Goal: Information Seeking & Learning: Learn about a topic

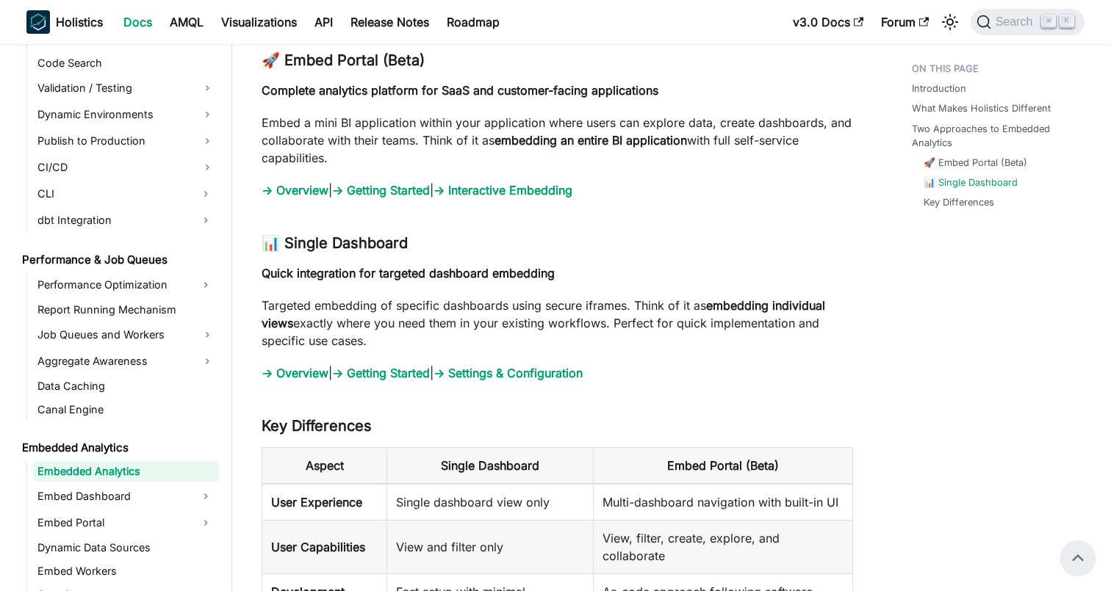
scroll to position [1380, 0]
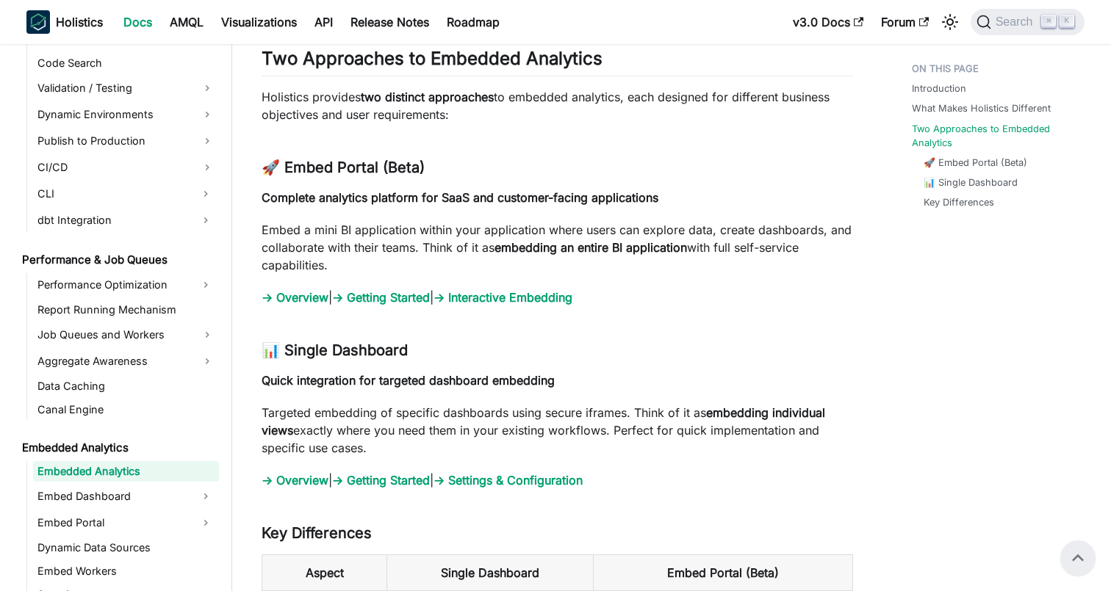
click at [457, 234] on p "Embed a mini BI application within your application where users can explore dat…" at bounding box center [556, 247] width 591 height 53
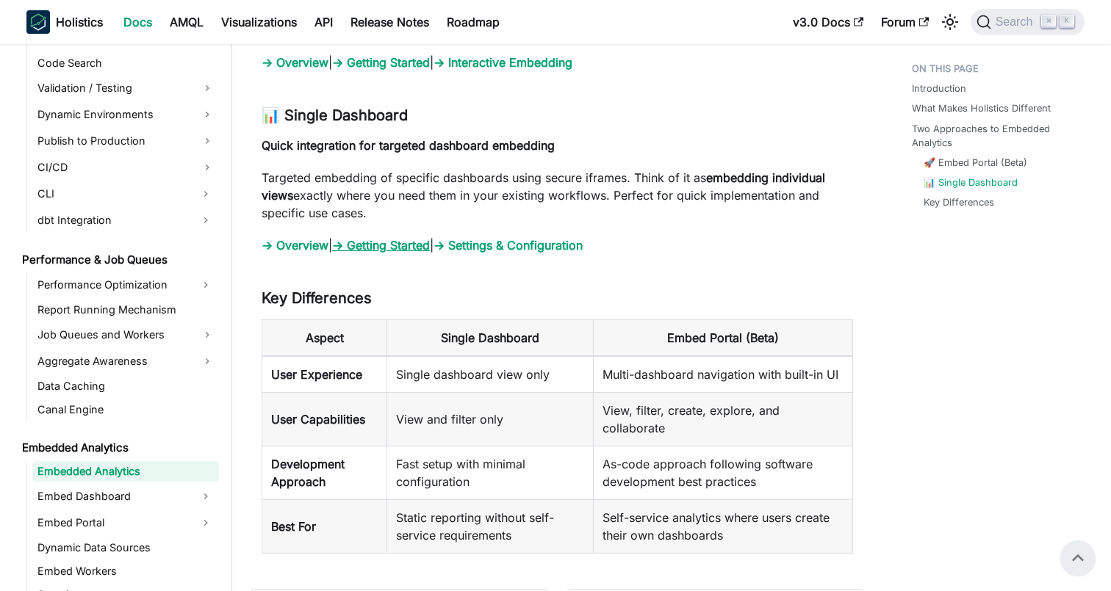
scroll to position [1603, 0]
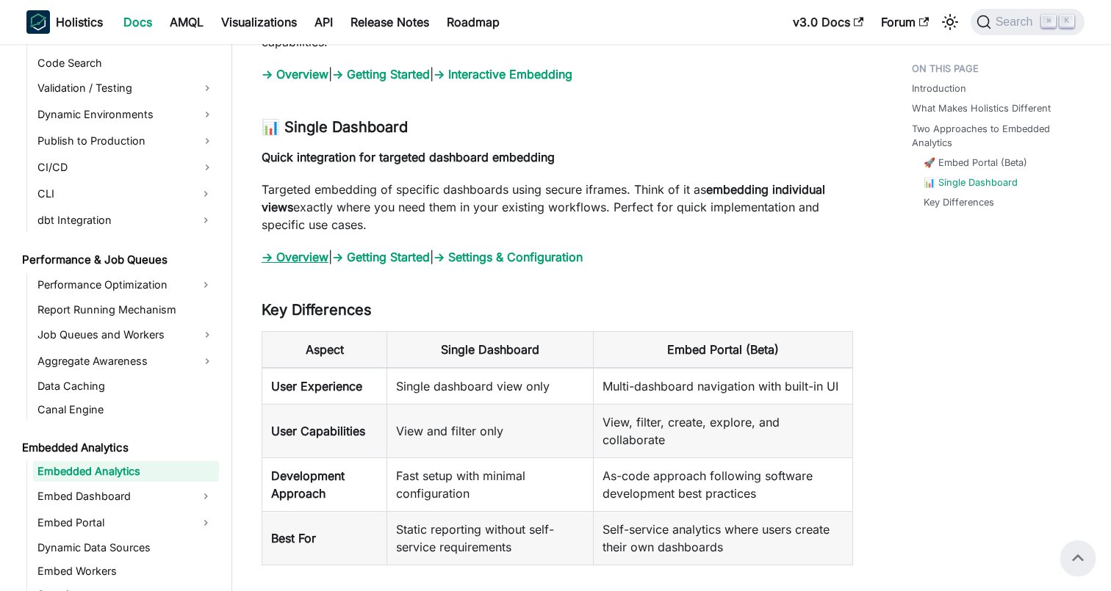
click at [314, 256] on link "→ Overview" at bounding box center [294, 257] width 67 height 15
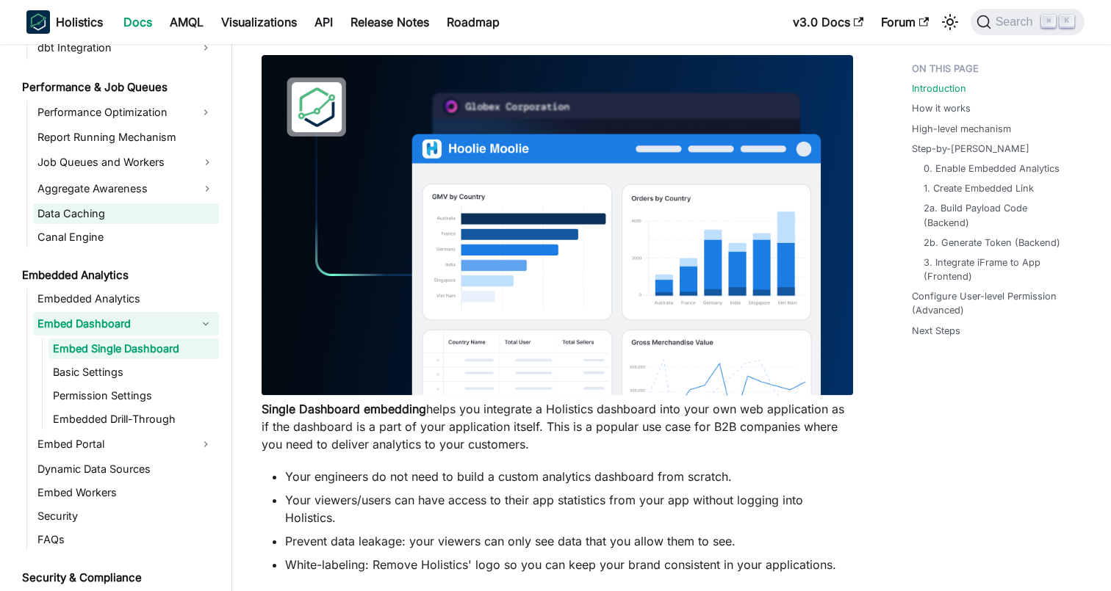
scroll to position [1337, 0]
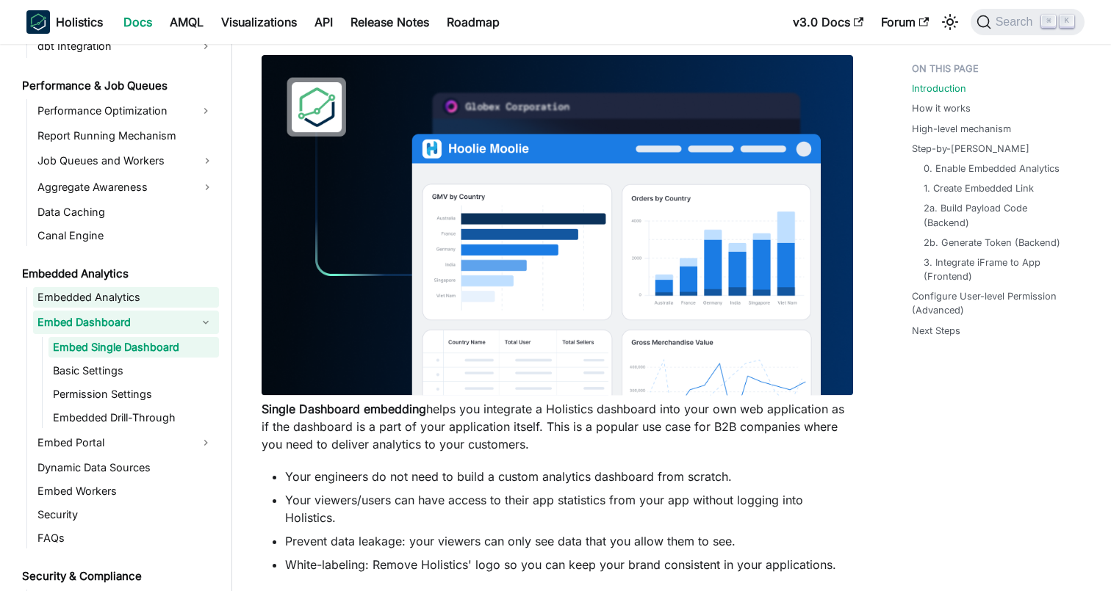
click at [124, 301] on link "Embedded Analytics" at bounding box center [126, 297] width 186 height 21
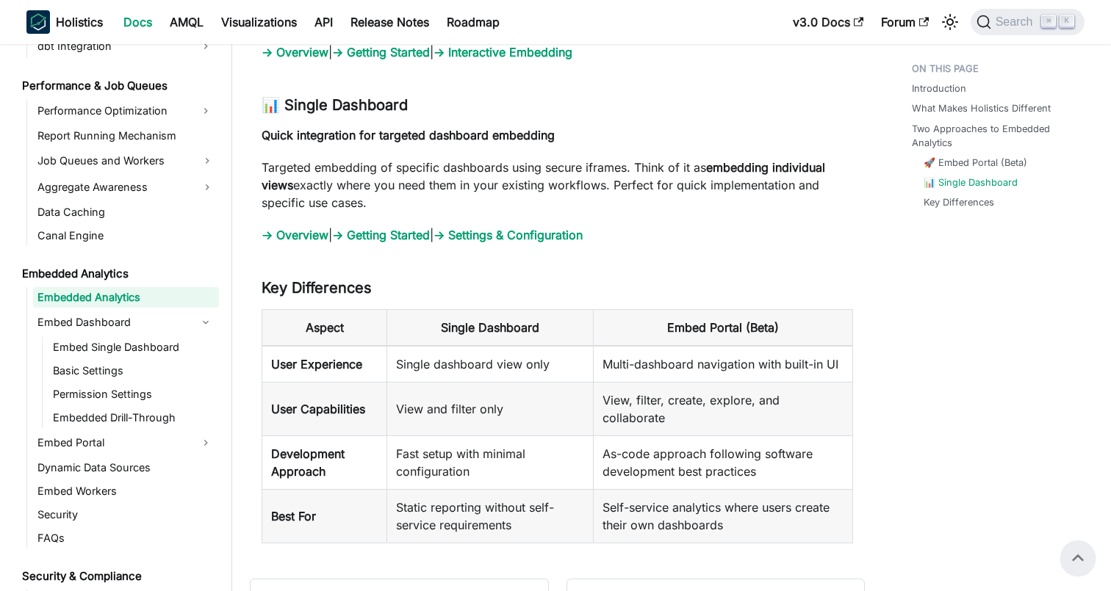
scroll to position [1614, 0]
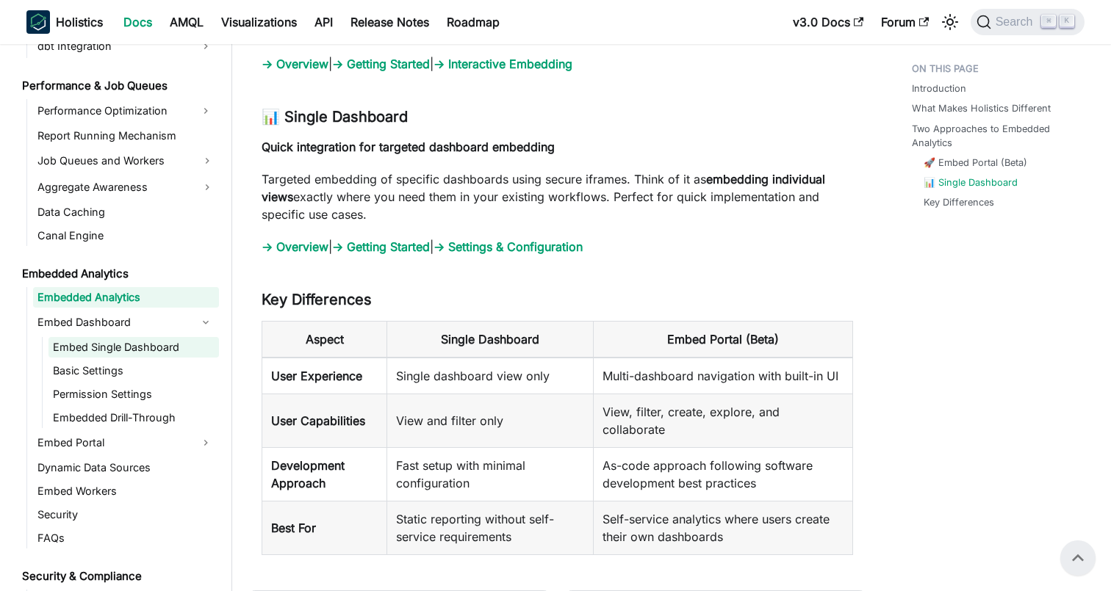
click at [138, 338] on link "Embed Single Dashboard" at bounding box center [133, 347] width 170 height 21
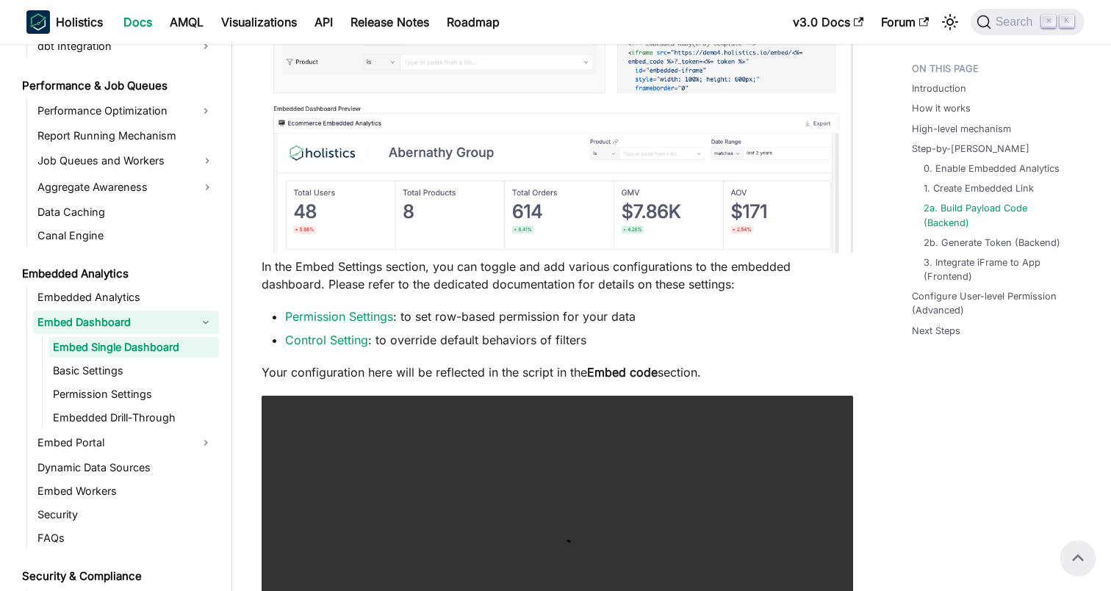
scroll to position [3204, 0]
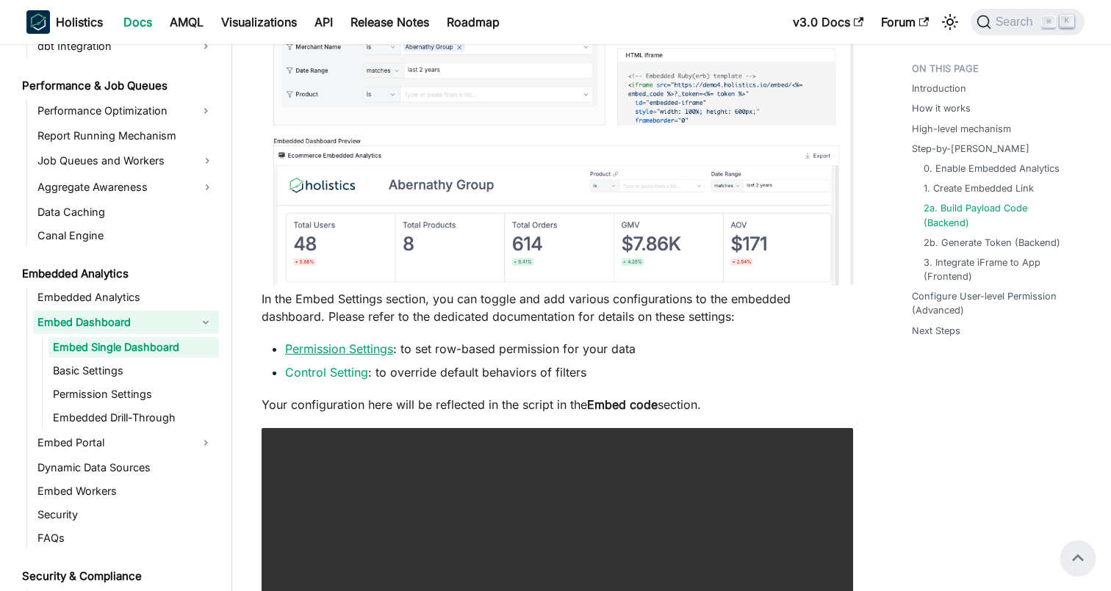
click at [374, 356] on link "Permission Settings" at bounding box center [339, 349] width 108 height 15
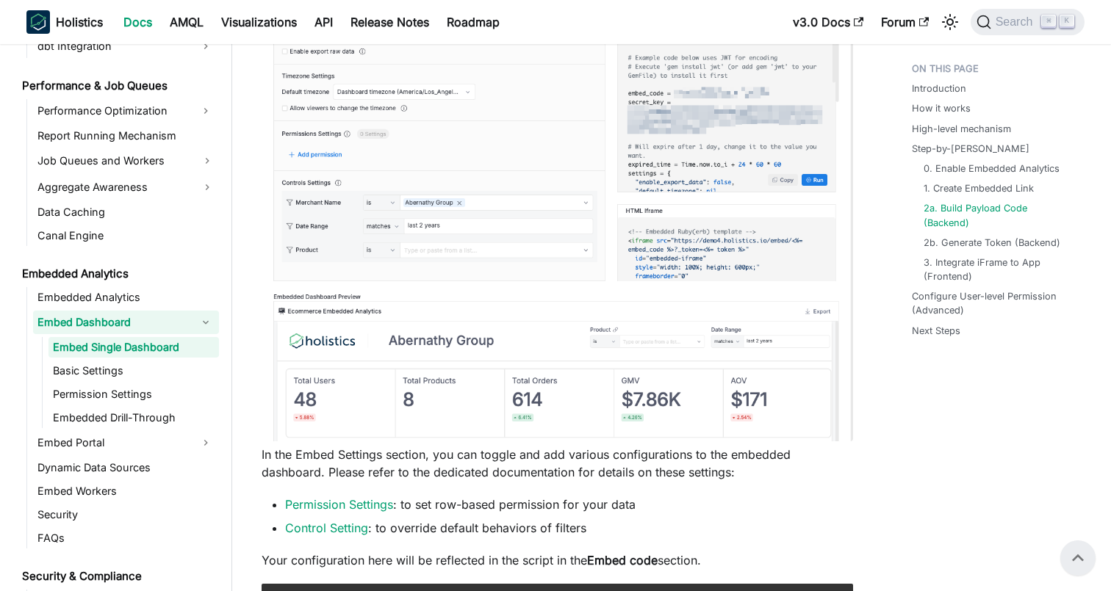
scroll to position [3000, 0]
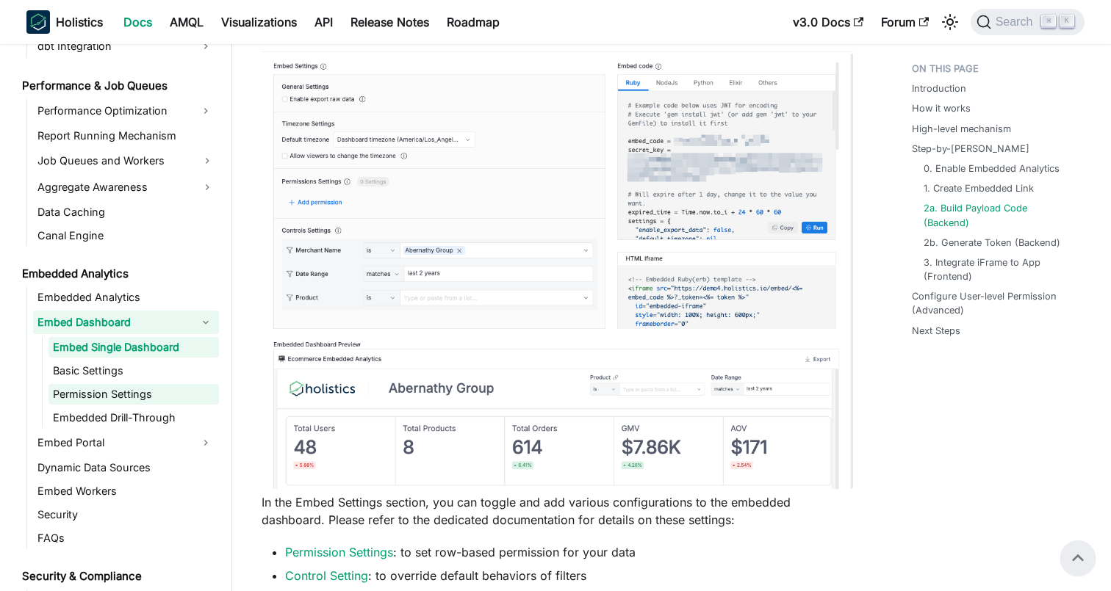
click at [146, 395] on link "Permission Settings" at bounding box center [133, 394] width 170 height 21
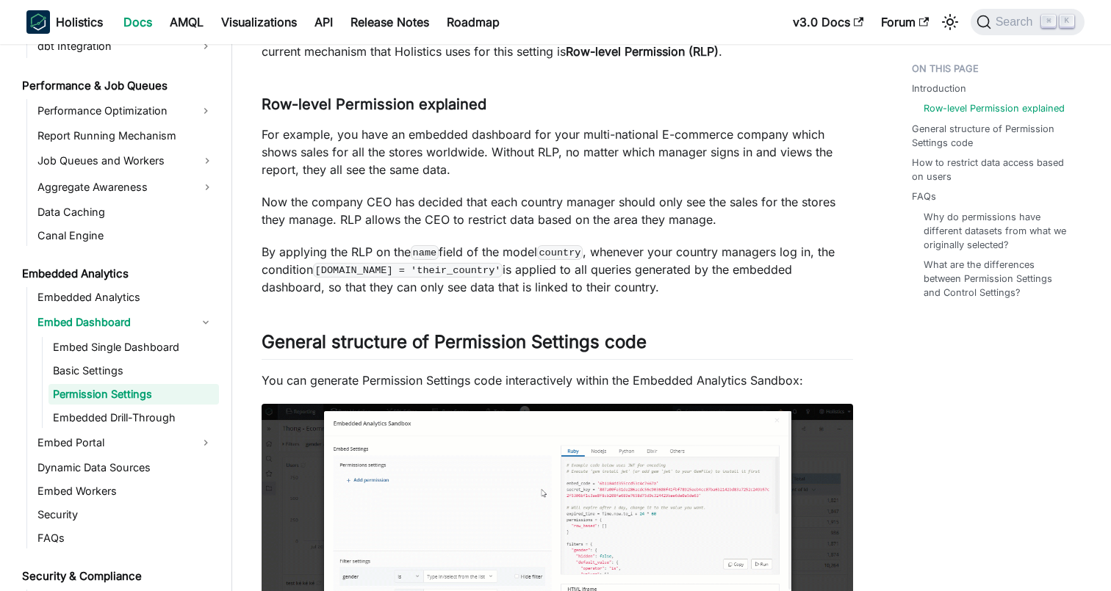
scroll to position [171, 0]
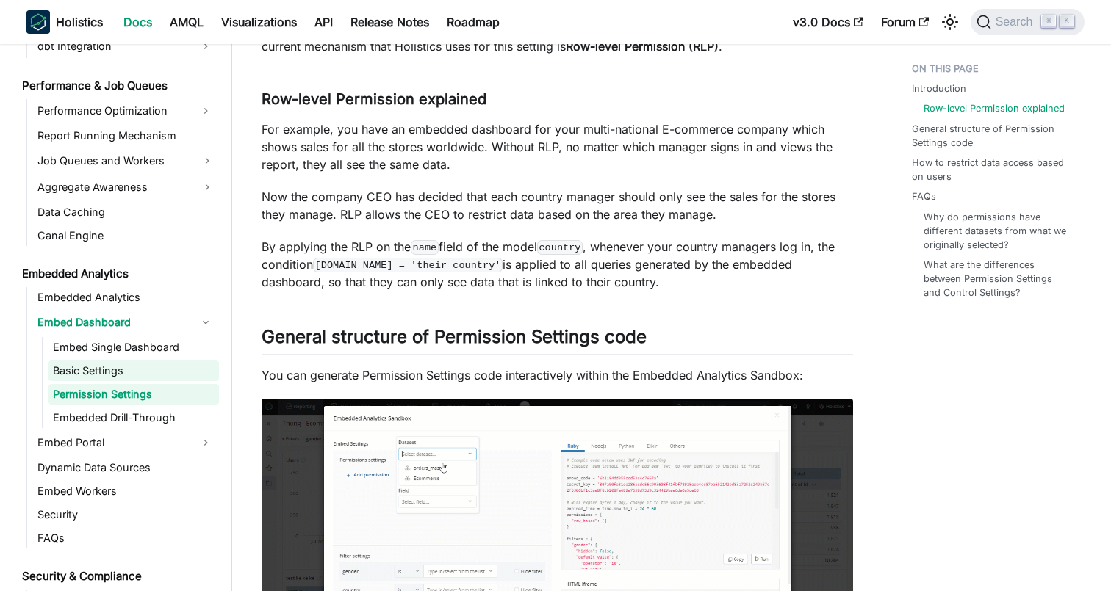
click at [101, 376] on link "Basic Settings" at bounding box center [133, 371] width 170 height 21
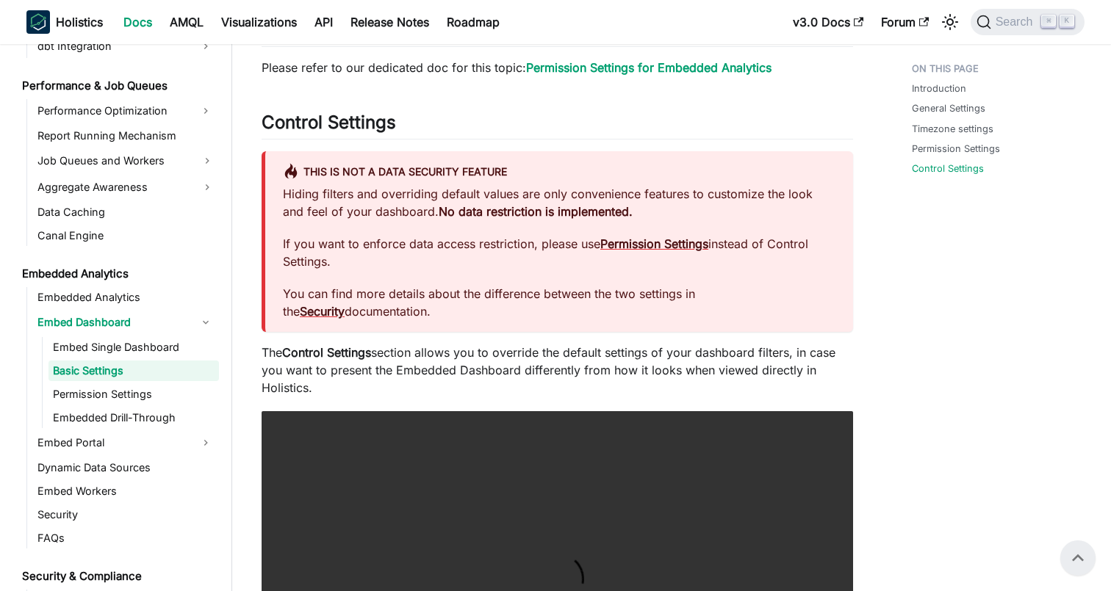
scroll to position [1055, 0]
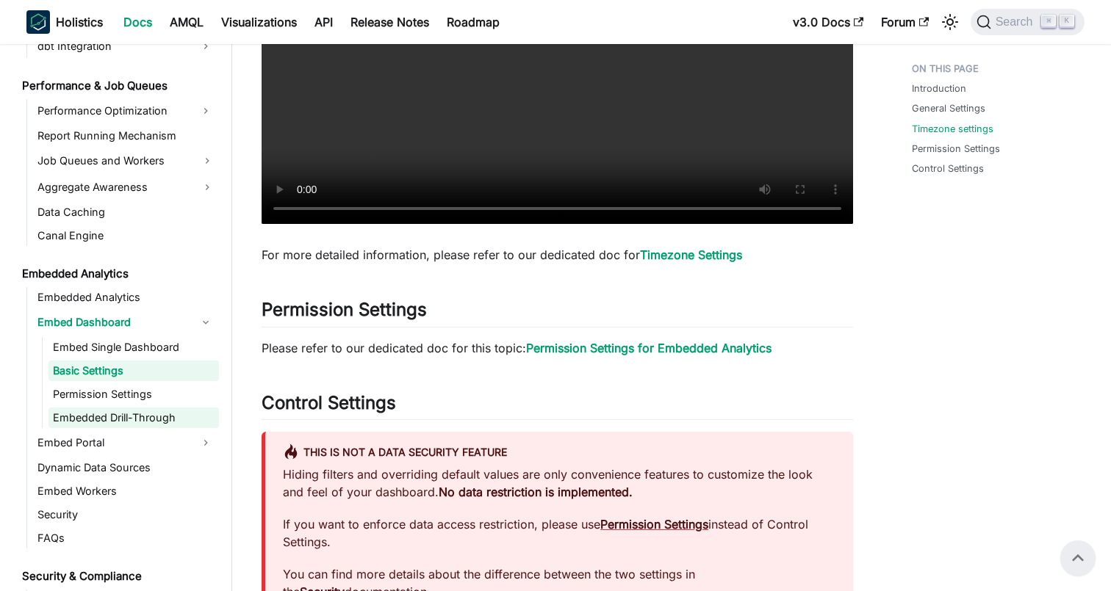
click at [152, 411] on link "Embedded Drill-Through" at bounding box center [133, 418] width 170 height 21
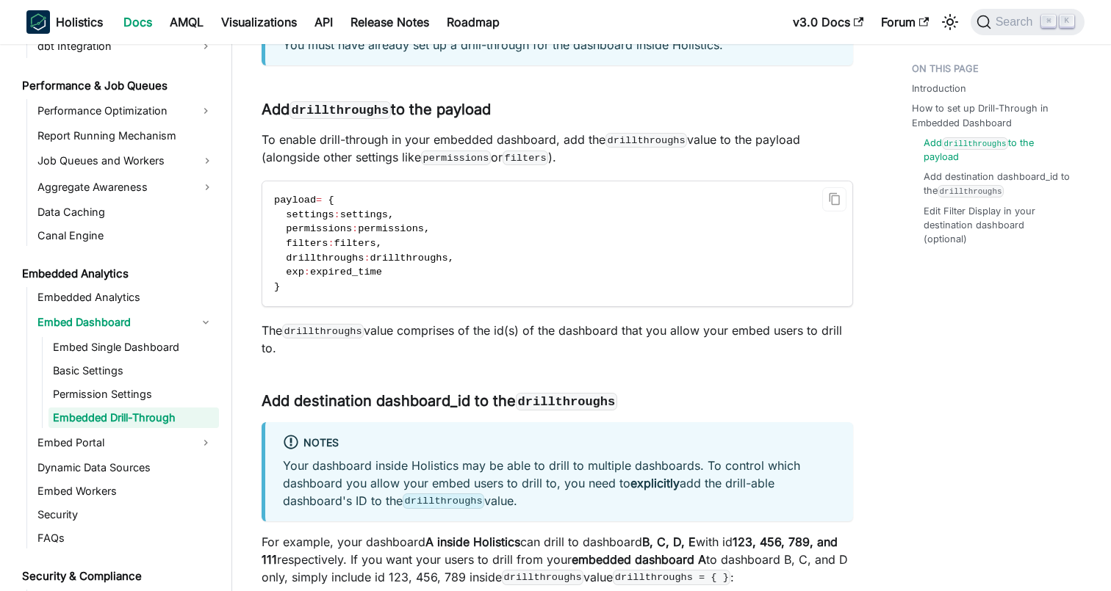
scroll to position [463, 0]
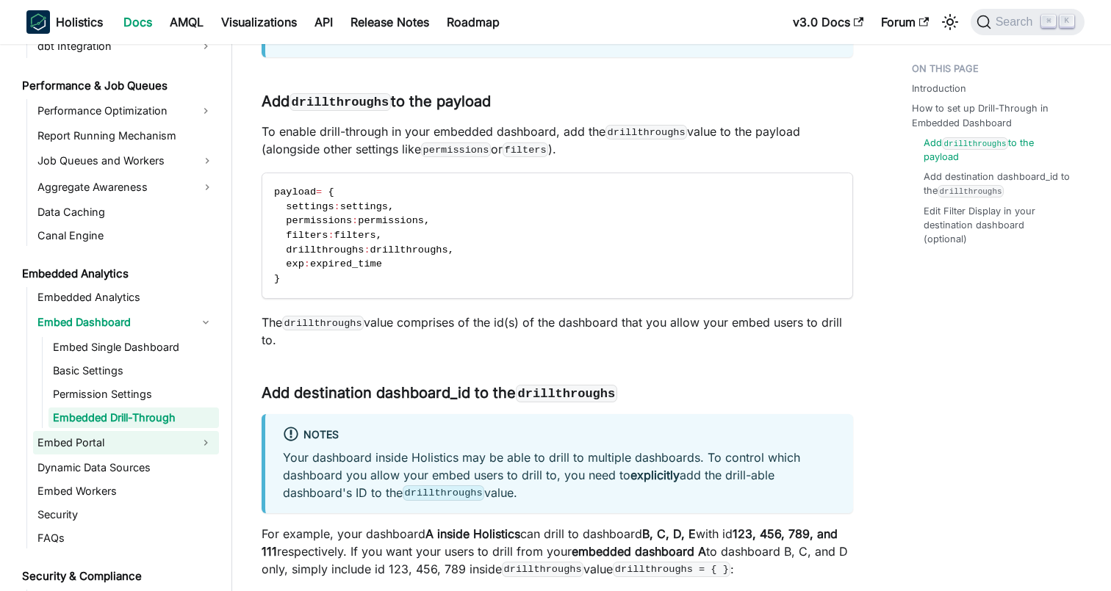
click at [99, 441] on link "Embed Portal" at bounding box center [112, 443] width 159 height 24
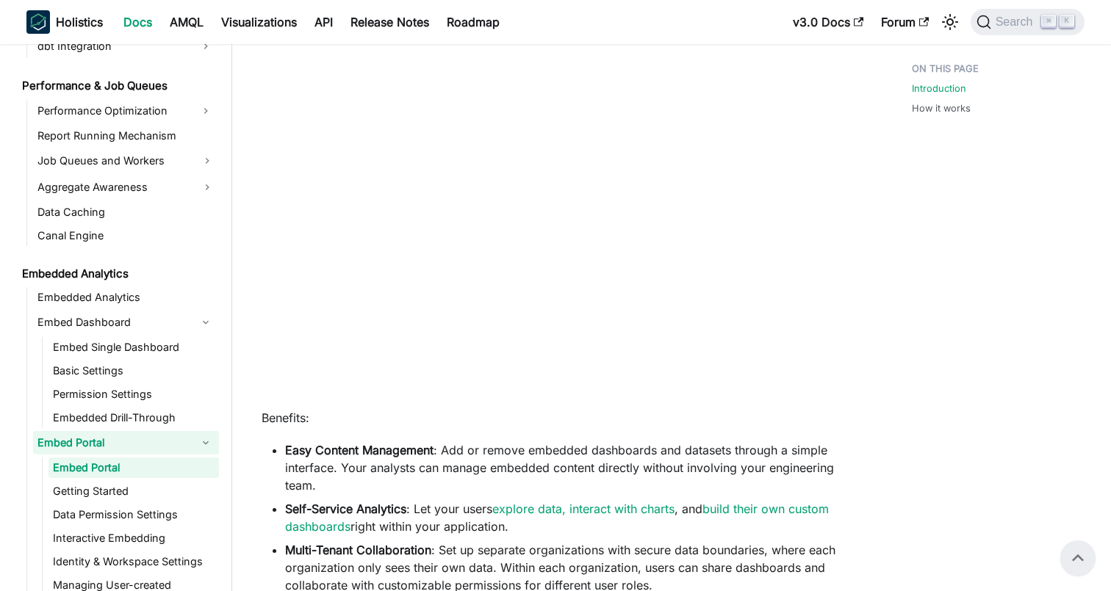
scroll to position [297, 0]
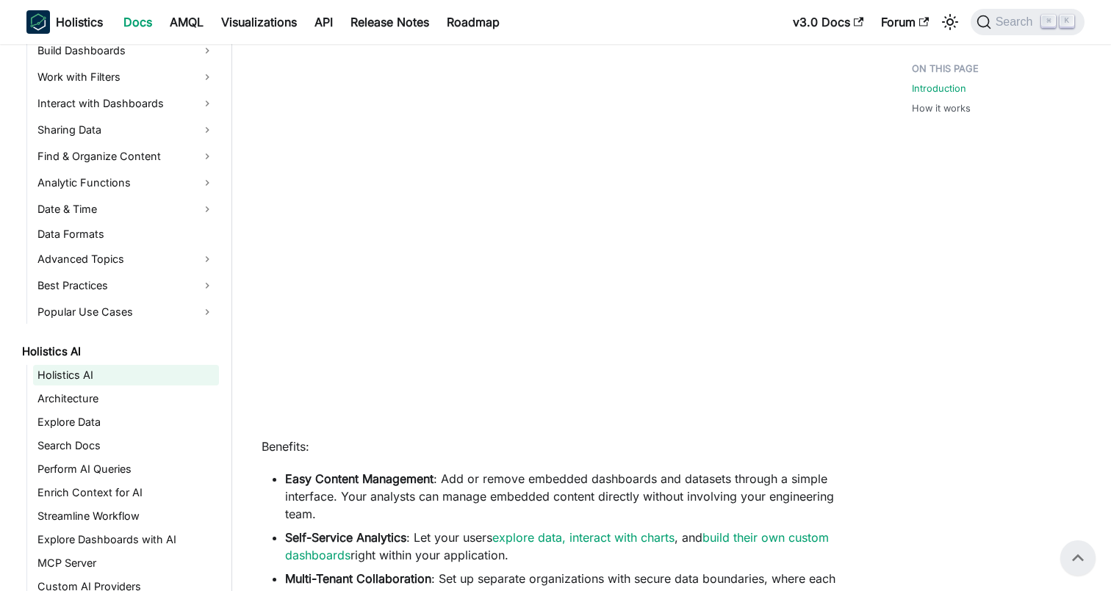
scroll to position [461, 0]
click at [98, 371] on link "Holistics AI" at bounding box center [126, 374] width 186 height 21
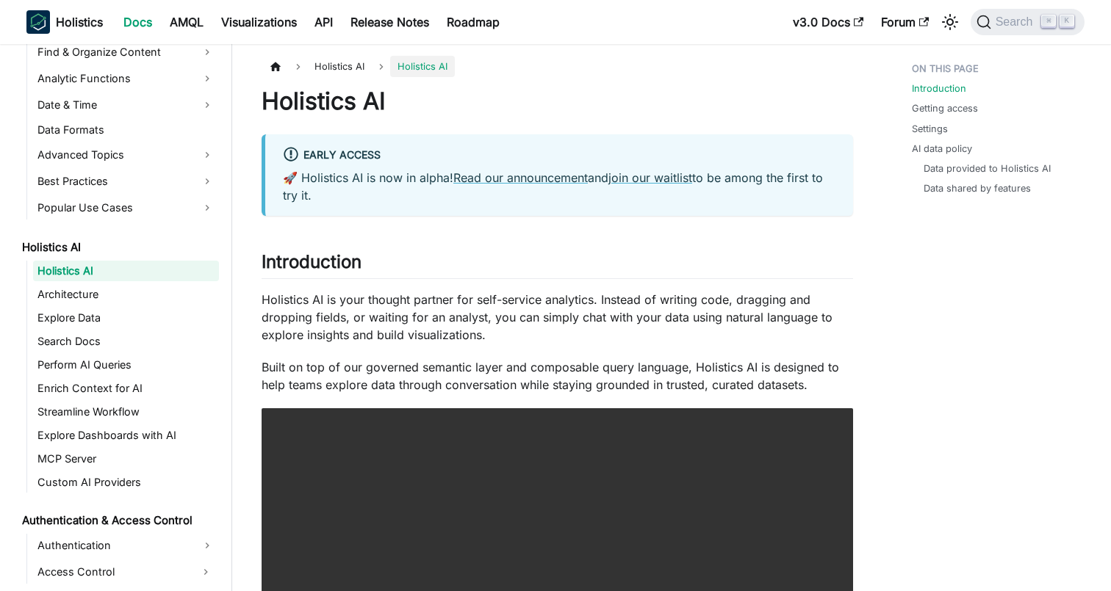
click at [409, 169] on p "🚀 Holistics AI is now in alpha! Read our announcement and join our waitlist to …" at bounding box center [559, 186] width 552 height 35
drag, startPoint x: 419, startPoint y: 173, endPoint x: 430, endPoint y: 176, distance: 12.3
click at [430, 176] on p "🚀 Holistics AI is now in alpha! Read our announcement and join our waitlist to …" at bounding box center [559, 186] width 552 height 35
click at [430, 201] on p "🚀 Holistics AI is now in alpha! Read our announcement and join our waitlist to …" at bounding box center [559, 186] width 552 height 35
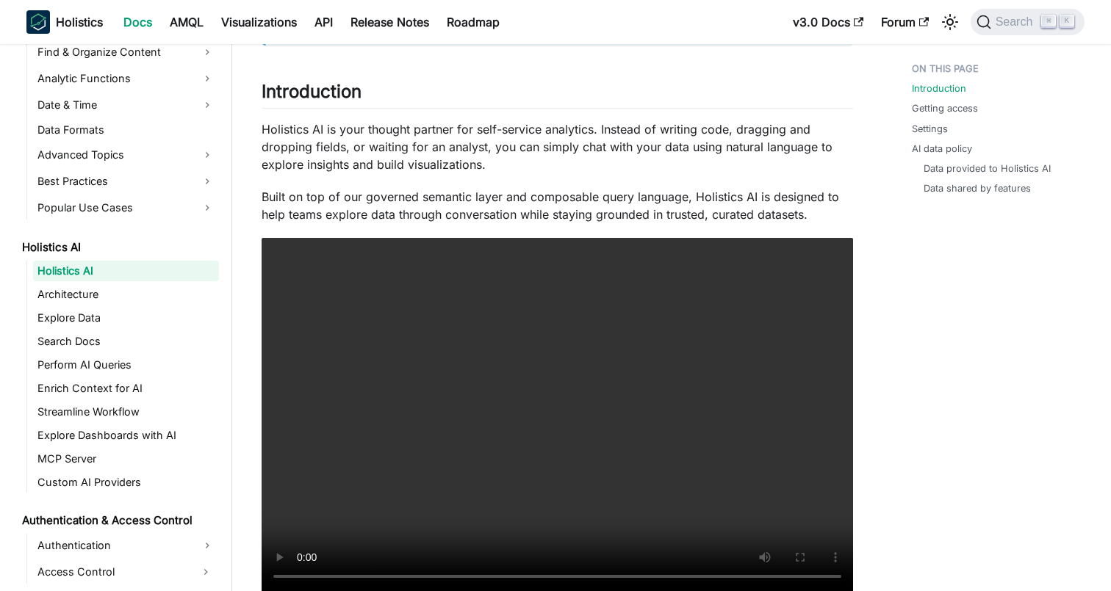
scroll to position [92, 0]
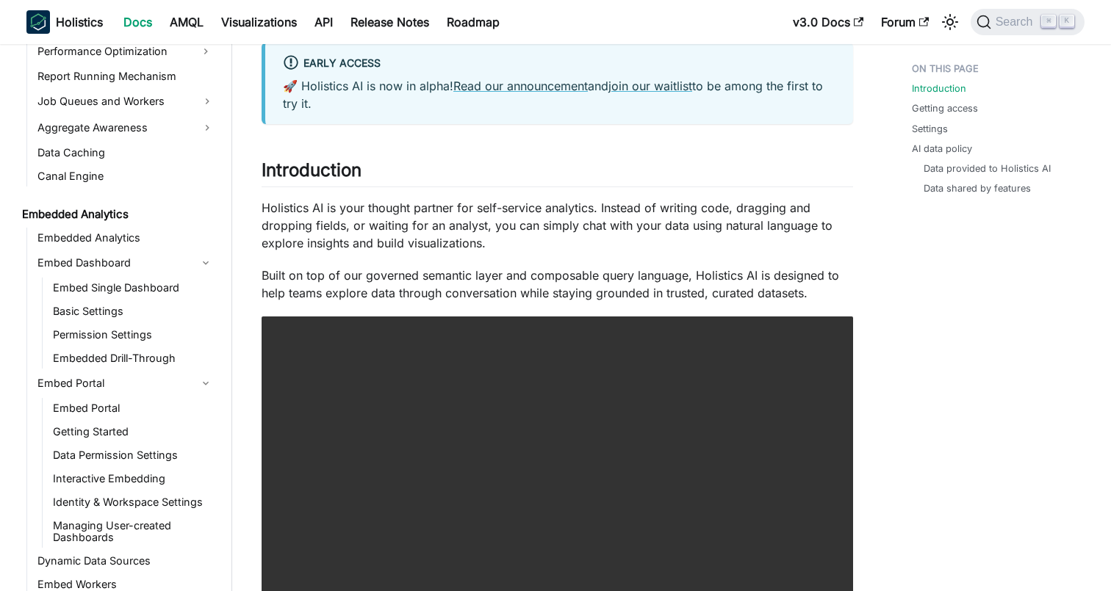
scroll to position [1533, 0]
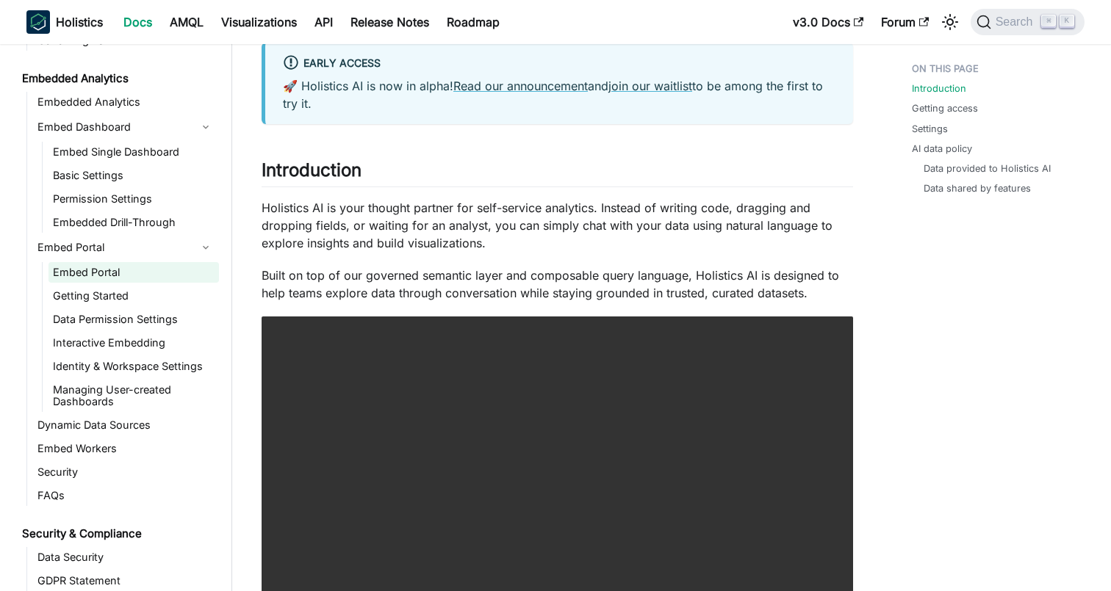
click at [112, 272] on link "Embed Portal" at bounding box center [133, 272] width 170 height 21
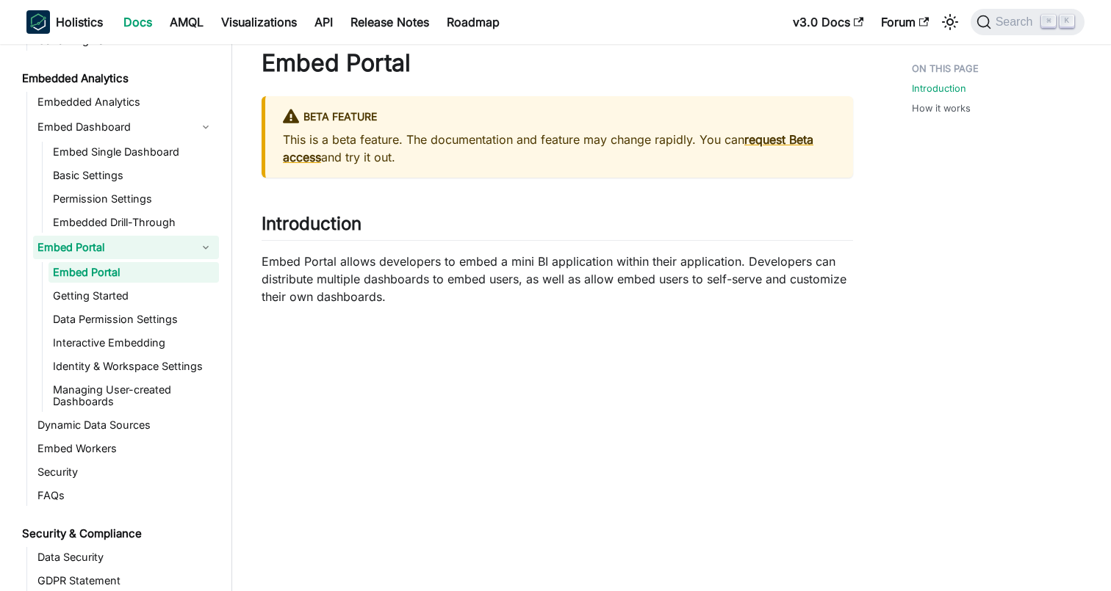
scroll to position [25, 0]
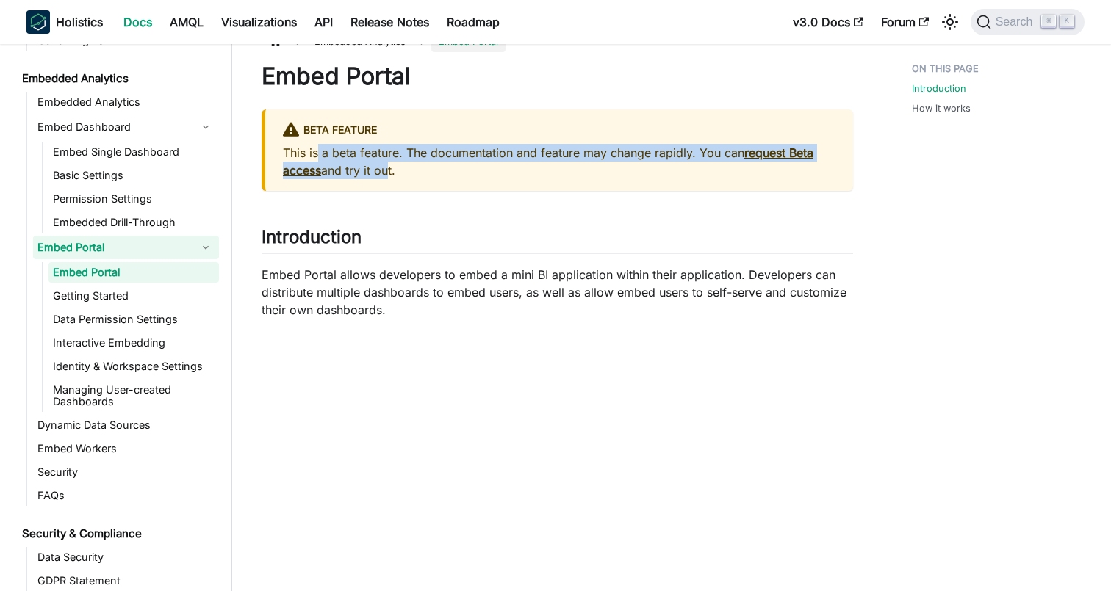
drag, startPoint x: 317, startPoint y: 158, endPoint x: 386, endPoint y: 170, distance: 70.0
click at [386, 170] on p "This is a beta feature. The documentation and feature may change rapidly. You c…" at bounding box center [559, 161] width 552 height 35
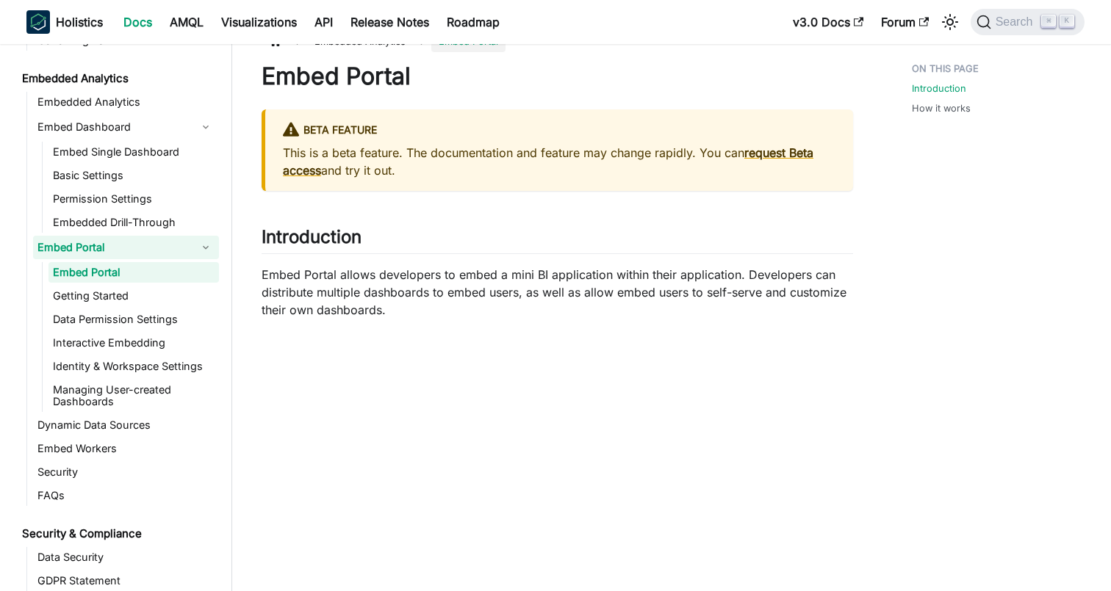
click at [458, 170] on p "This is a beta feature. The documentation and feature may change rapidly. You c…" at bounding box center [559, 161] width 552 height 35
click at [768, 158] on link "request Beta access" at bounding box center [548, 161] width 530 height 32
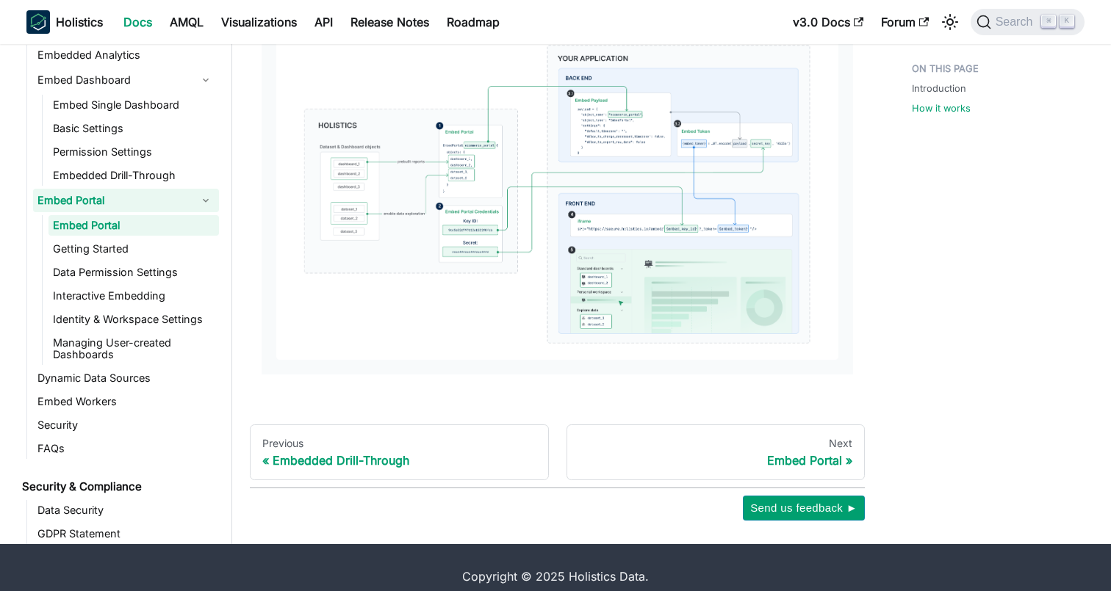
scroll to position [1299, 0]
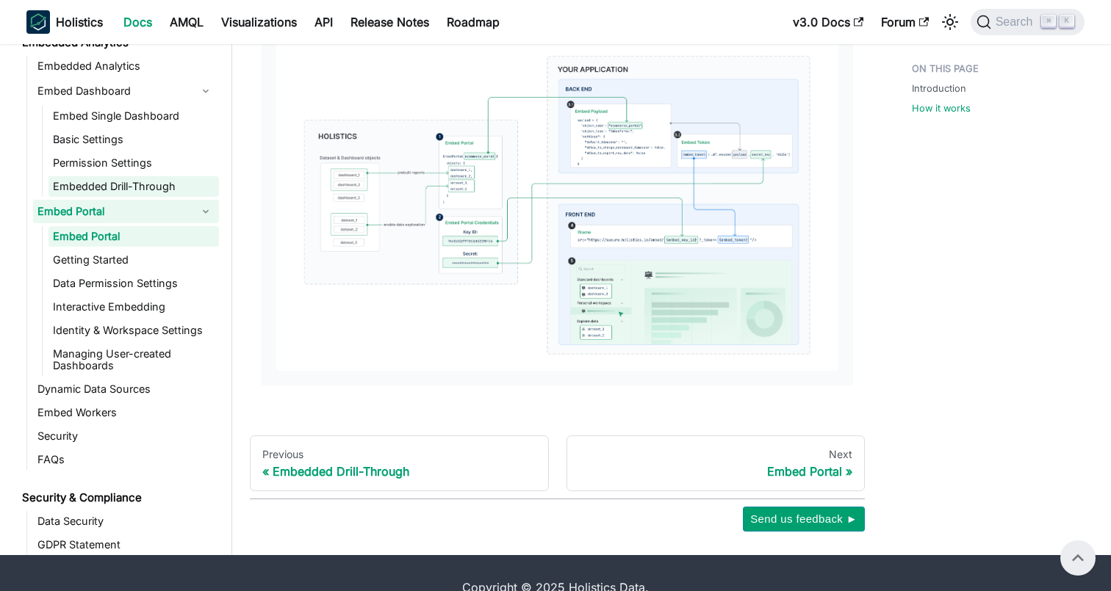
click at [118, 176] on link "Embedded Drill-Through" at bounding box center [133, 186] width 170 height 21
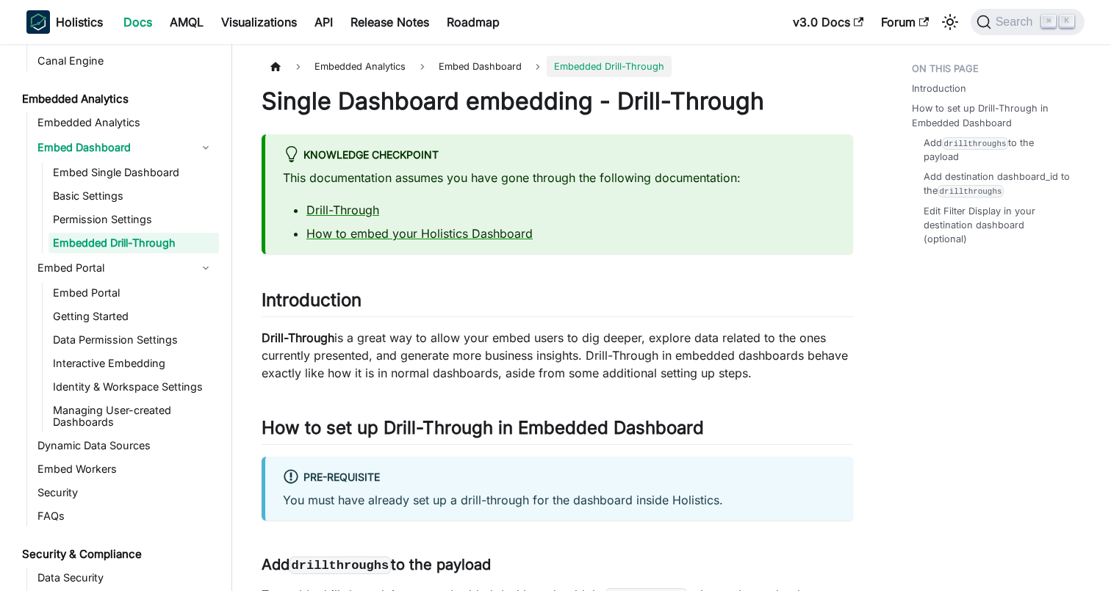
scroll to position [1509, 0]
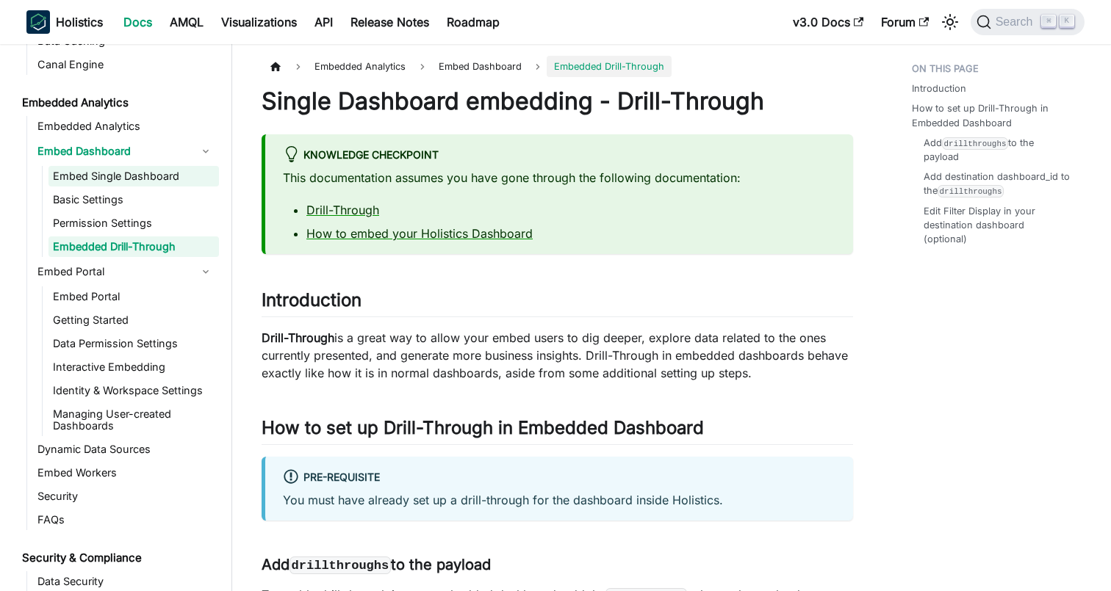
click at [142, 181] on link "Embed Single Dashboard" at bounding box center [133, 176] width 170 height 21
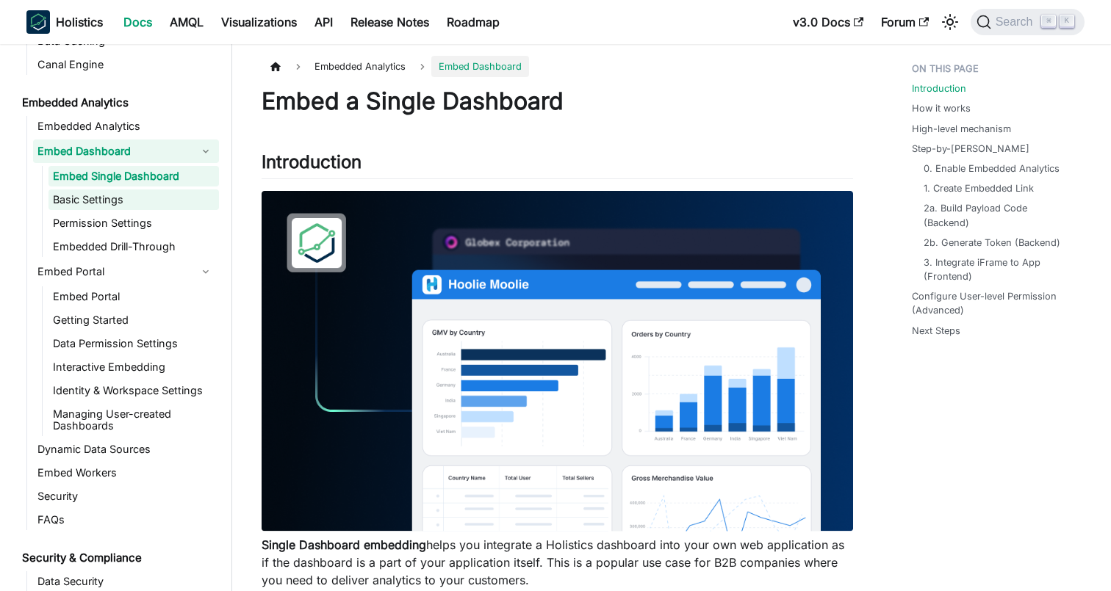
click at [129, 202] on link "Basic Settings" at bounding box center [133, 199] width 170 height 21
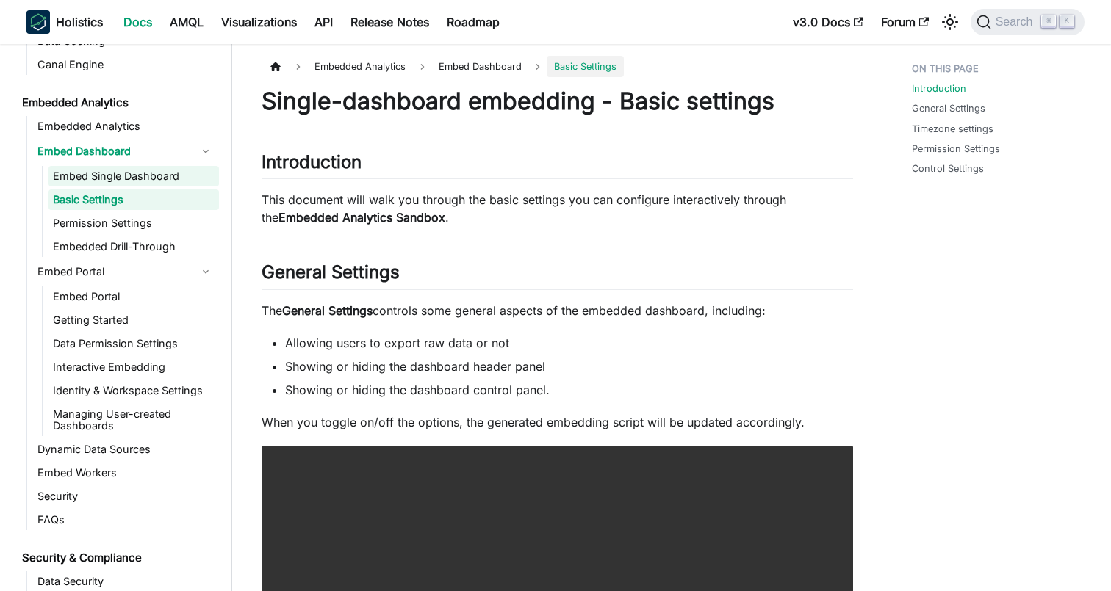
click at [146, 178] on link "Embed Single Dashboard" at bounding box center [133, 176] width 170 height 21
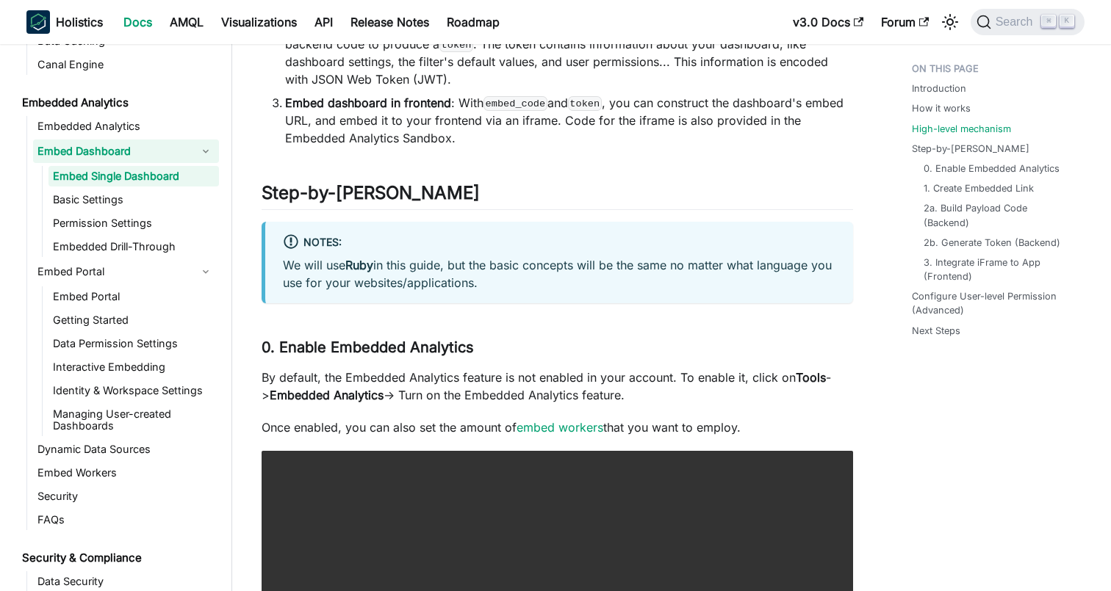
scroll to position [1451, 0]
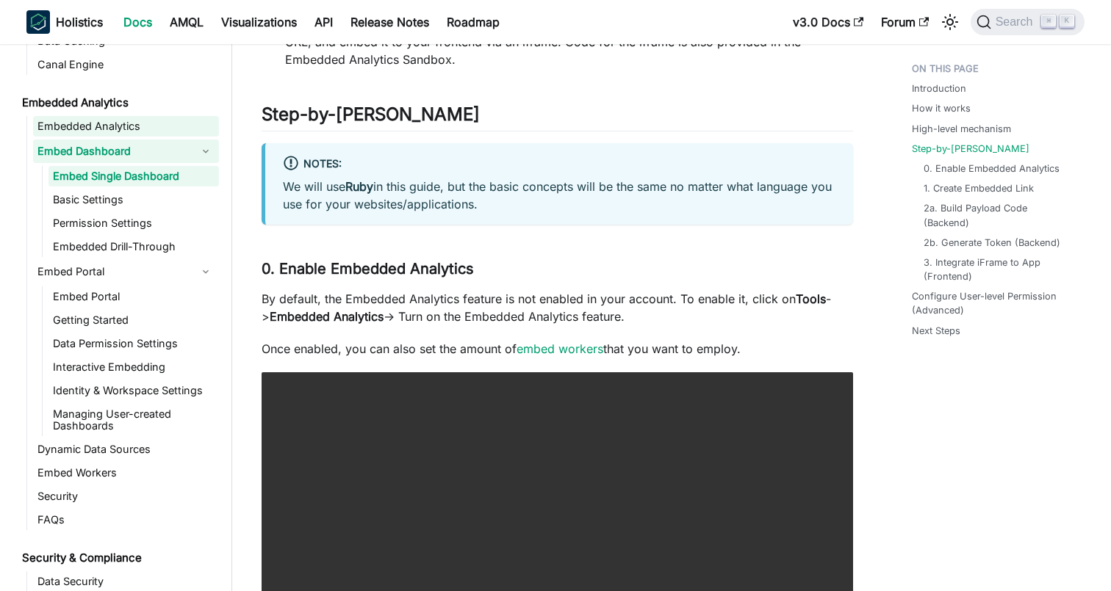
click at [129, 127] on link "Embedded Analytics" at bounding box center [126, 126] width 186 height 21
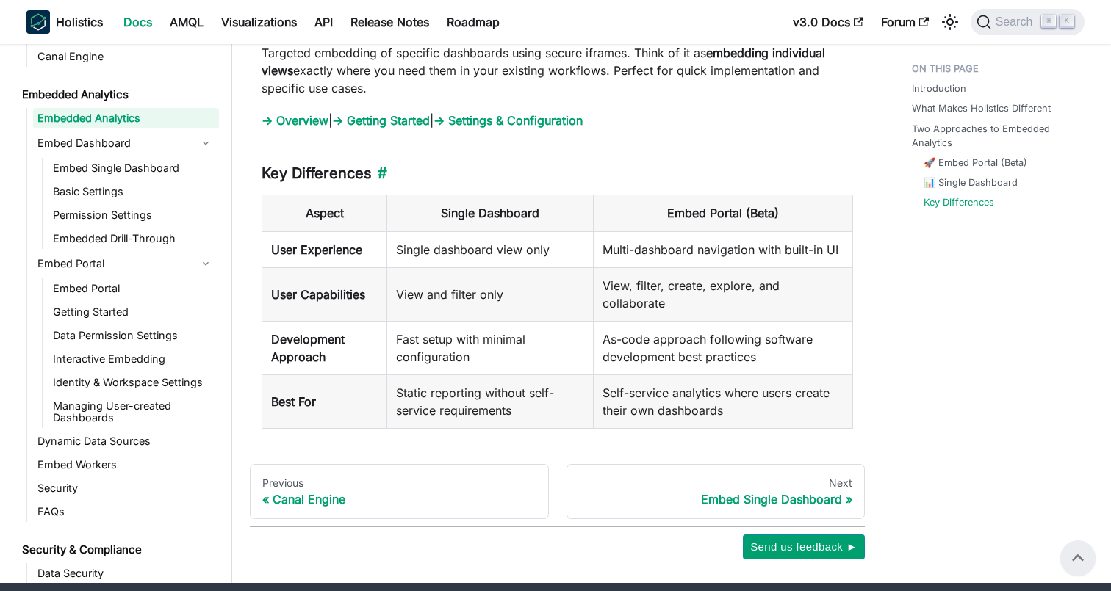
scroll to position [1729, 0]
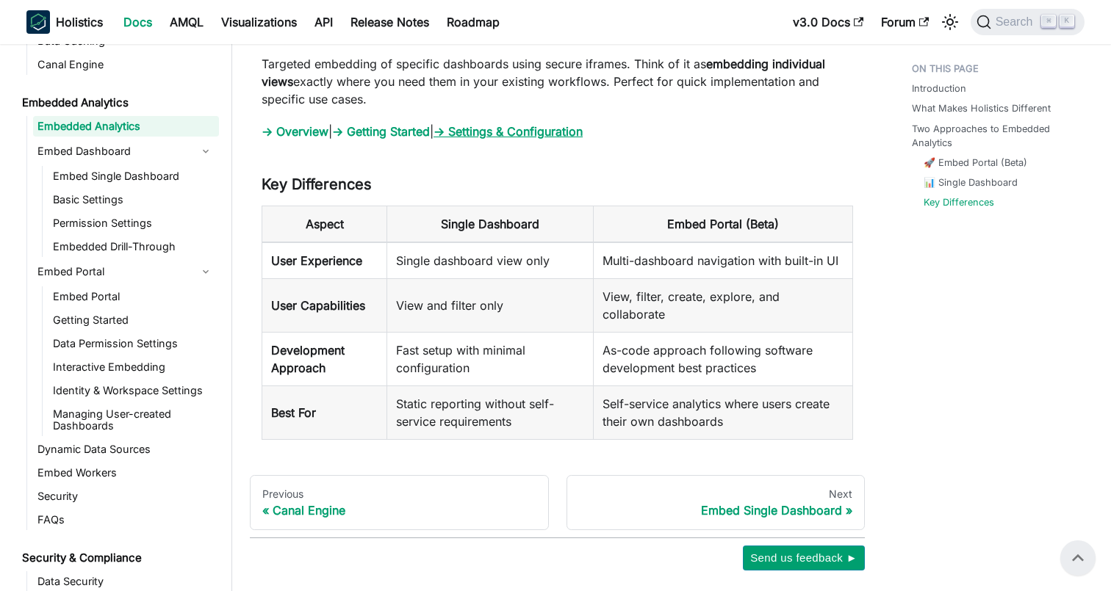
click at [508, 126] on link "→ Settings & Configuration" at bounding box center [507, 131] width 149 height 15
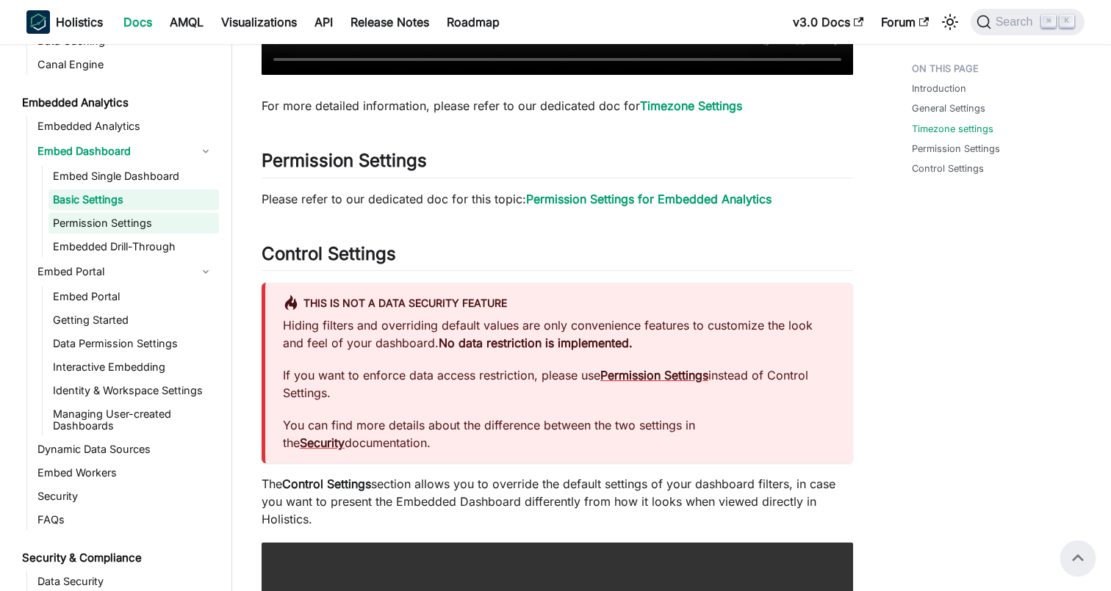
scroll to position [1064, 0]
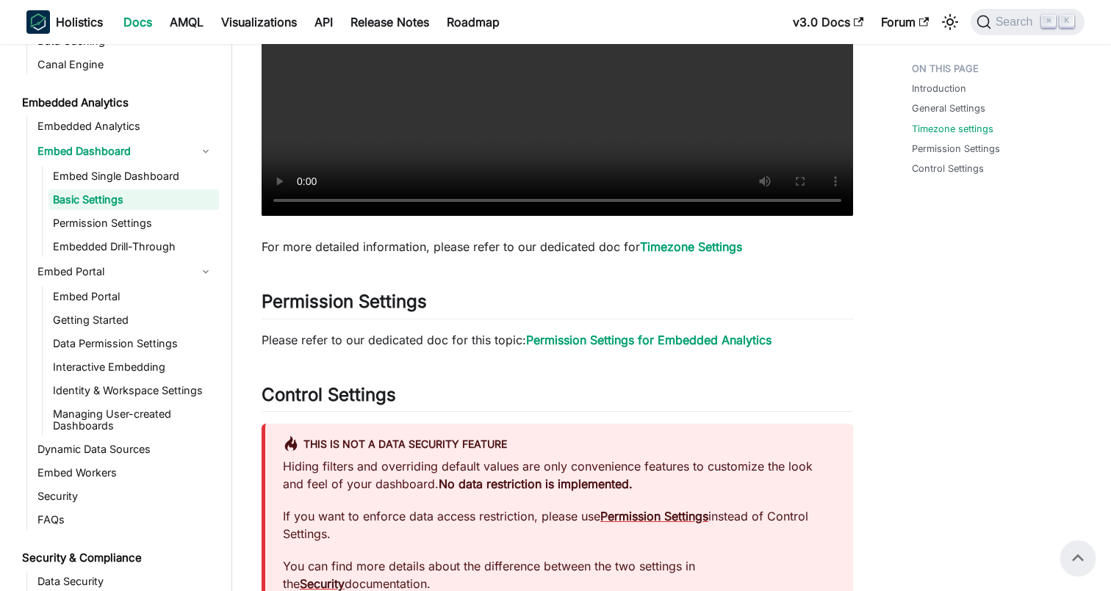
click at [124, 189] on link "Basic Settings" at bounding box center [133, 199] width 170 height 21
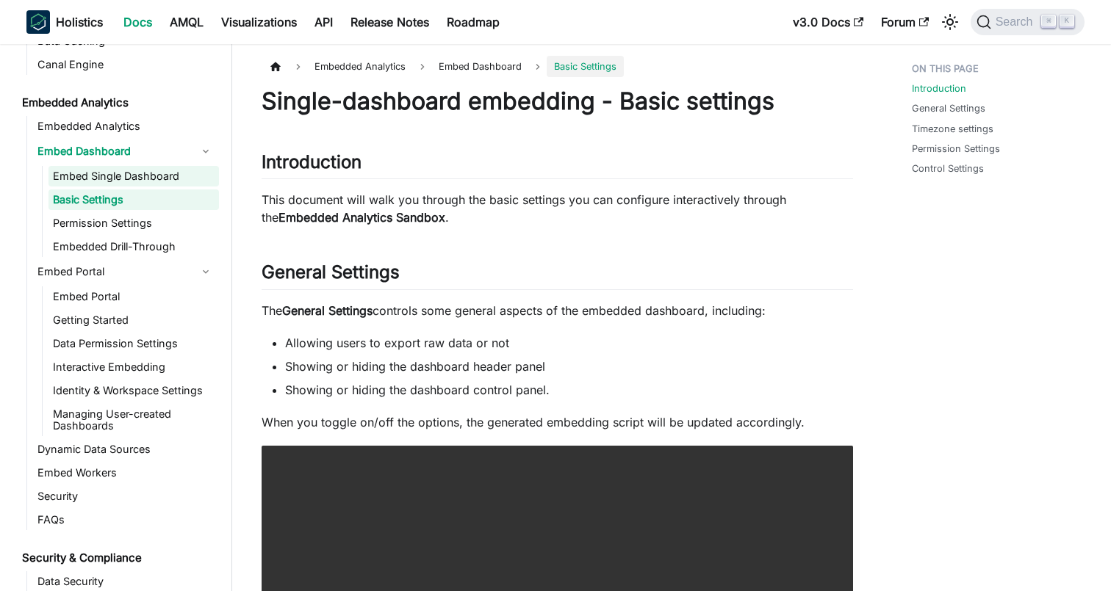
click at [134, 175] on link "Embed Single Dashboard" at bounding box center [133, 176] width 170 height 21
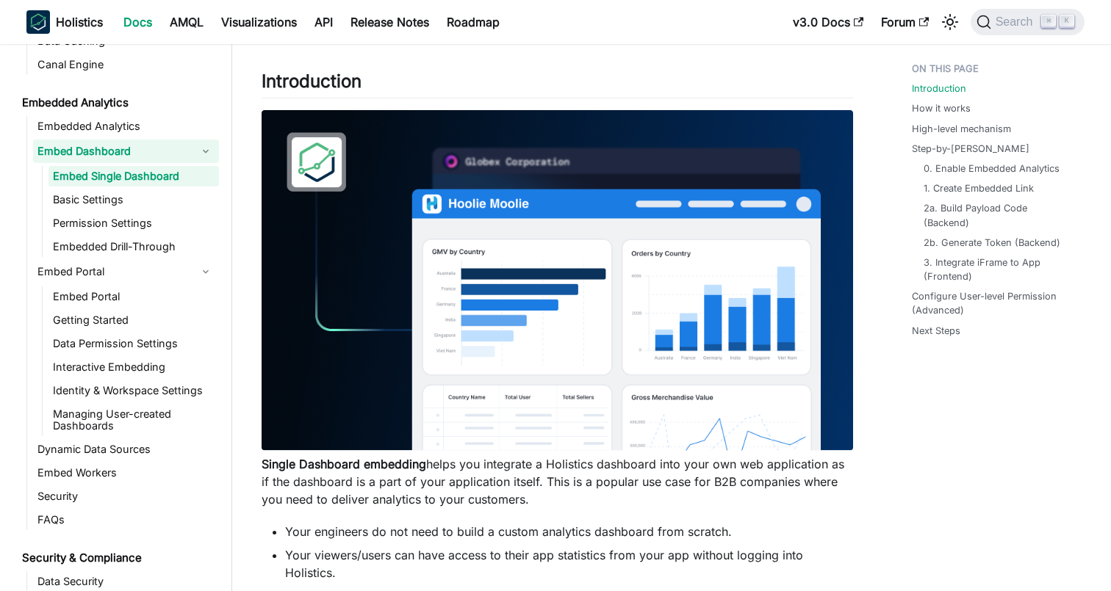
scroll to position [78, 0]
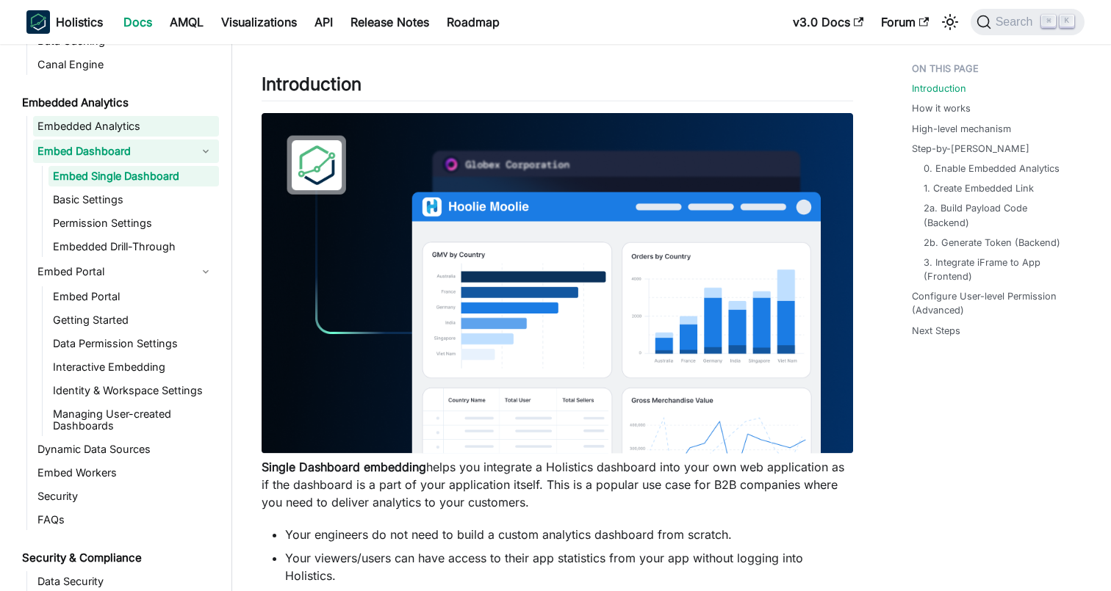
click at [181, 135] on link "Embedded Analytics" at bounding box center [126, 126] width 186 height 21
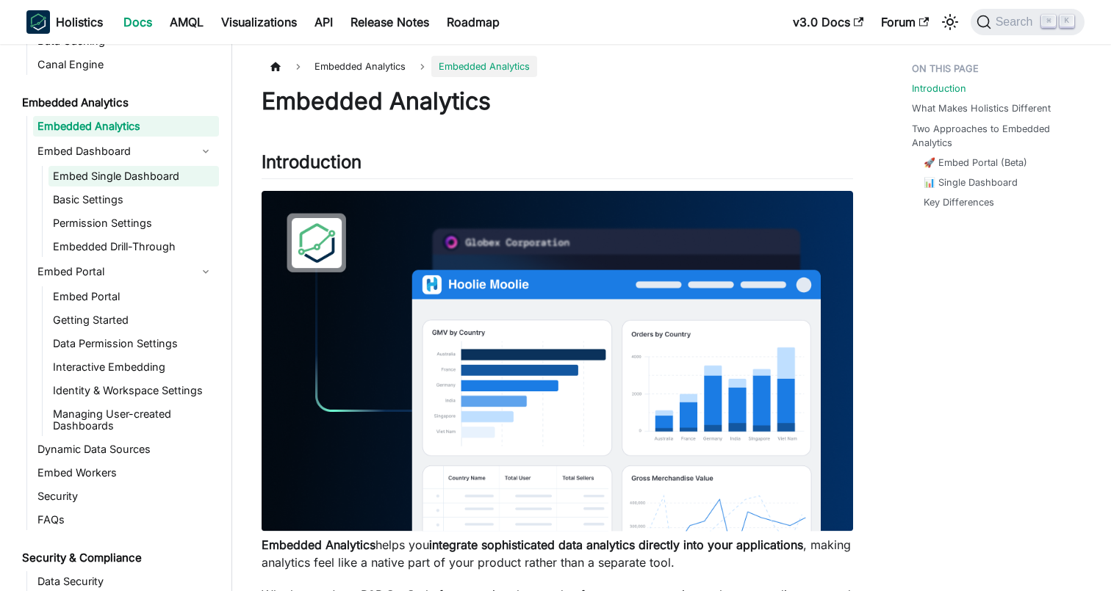
click at [92, 183] on link "Embed Single Dashboard" at bounding box center [133, 176] width 170 height 21
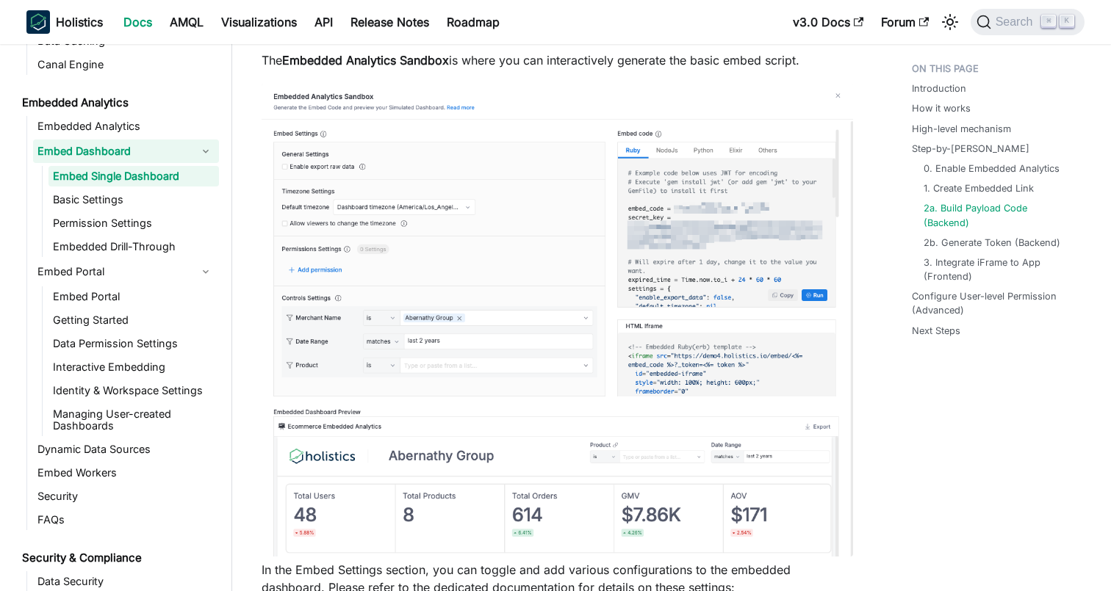
scroll to position [2936, 0]
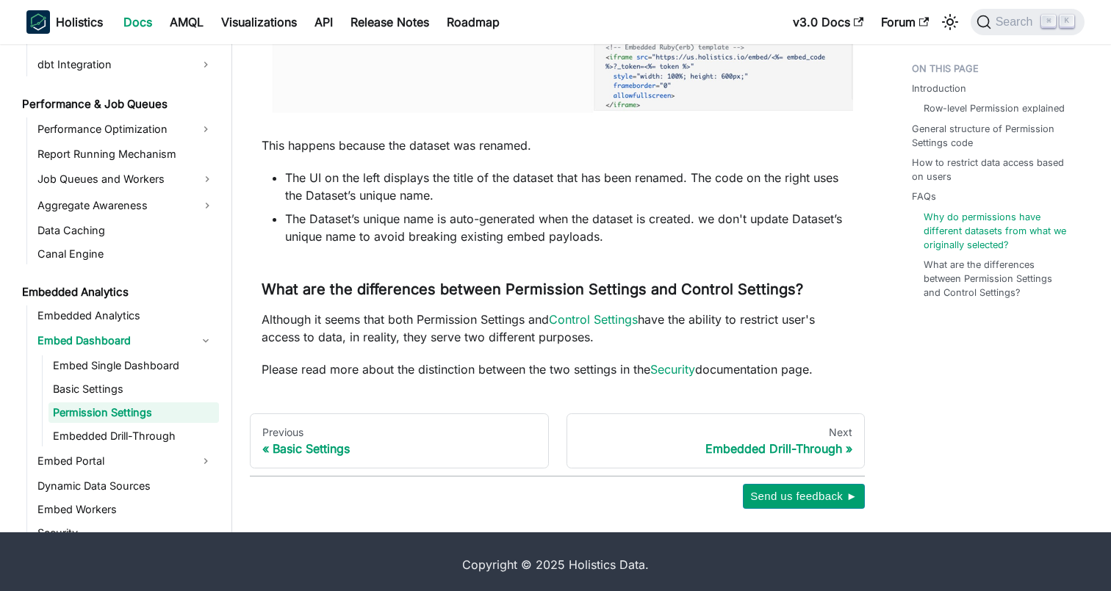
scroll to position [2520, 0]
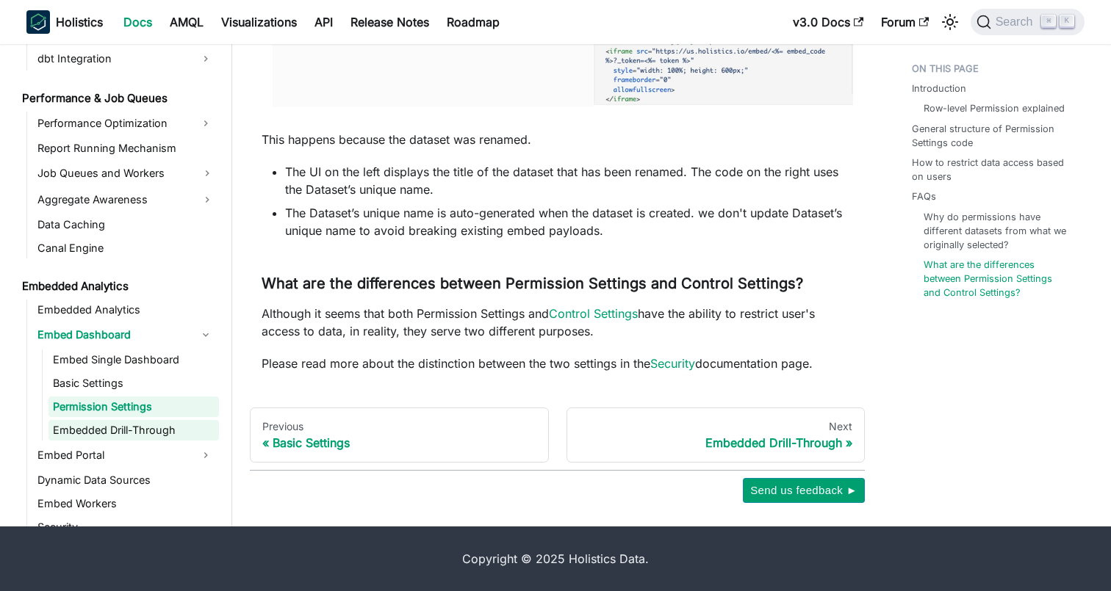
click at [170, 424] on link "Embedded Drill-Through" at bounding box center [133, 430] width 170 height 21
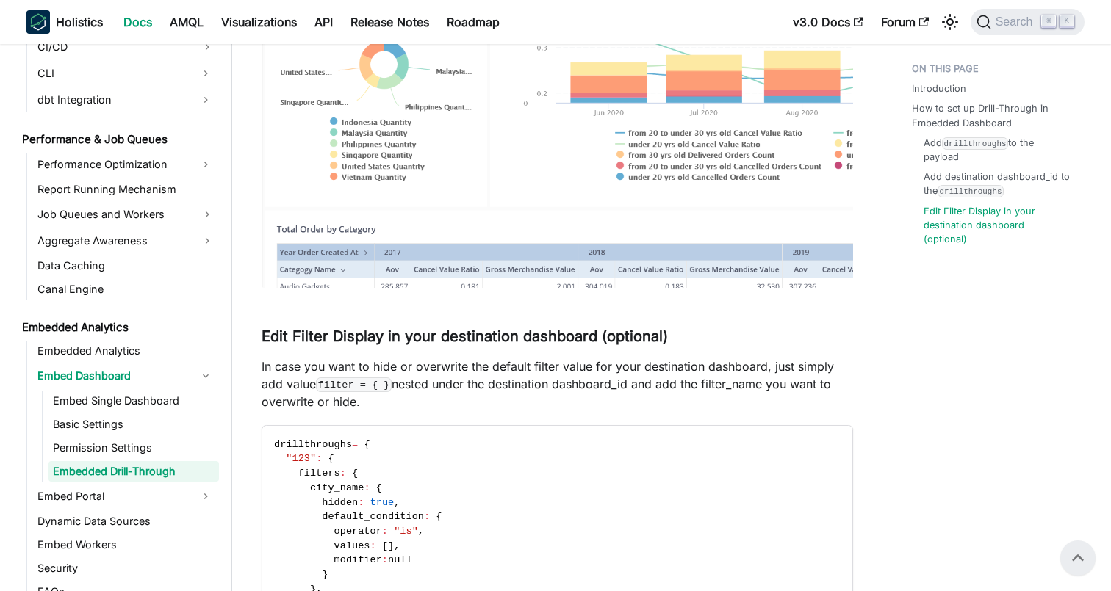
scroll to position [1449, 0]
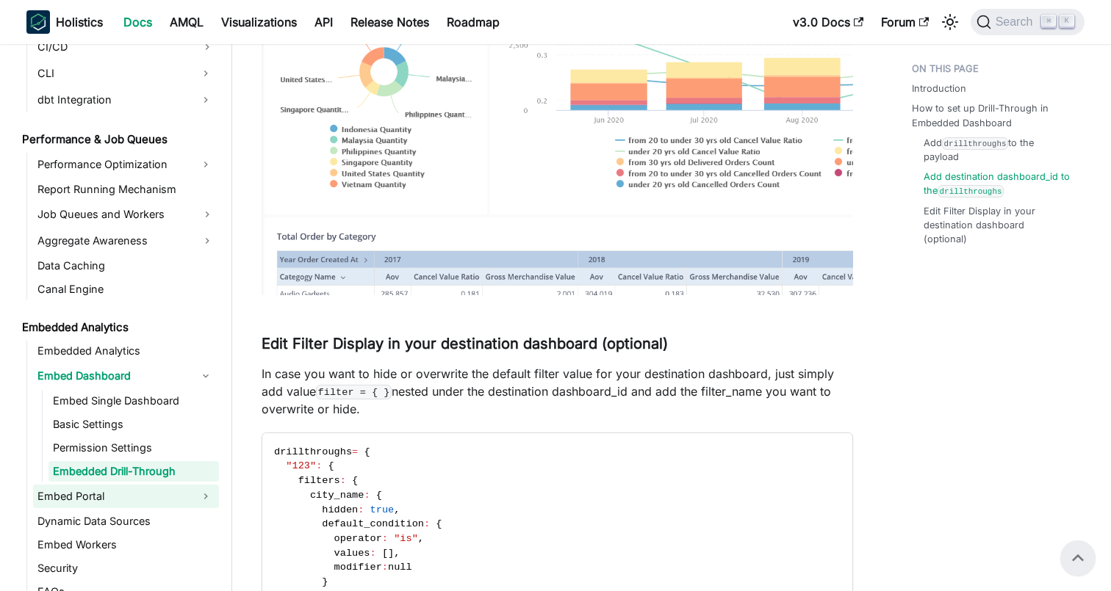
click at [106, 501] on link "Embed Portal" at bounding box center [112, 497] width 159 height 24
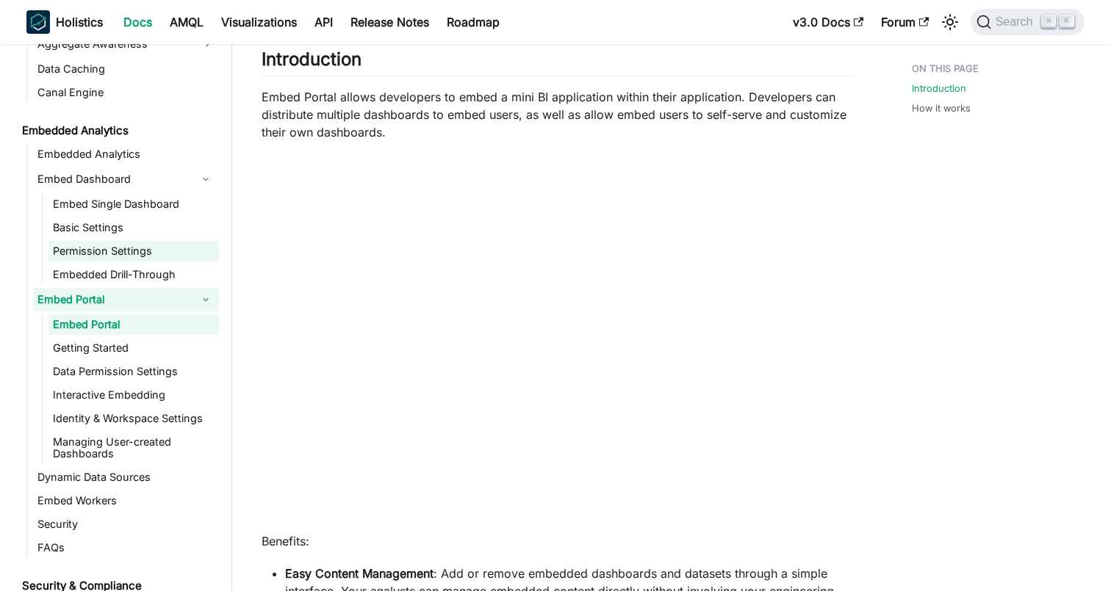
scroll to position [1482, 0]
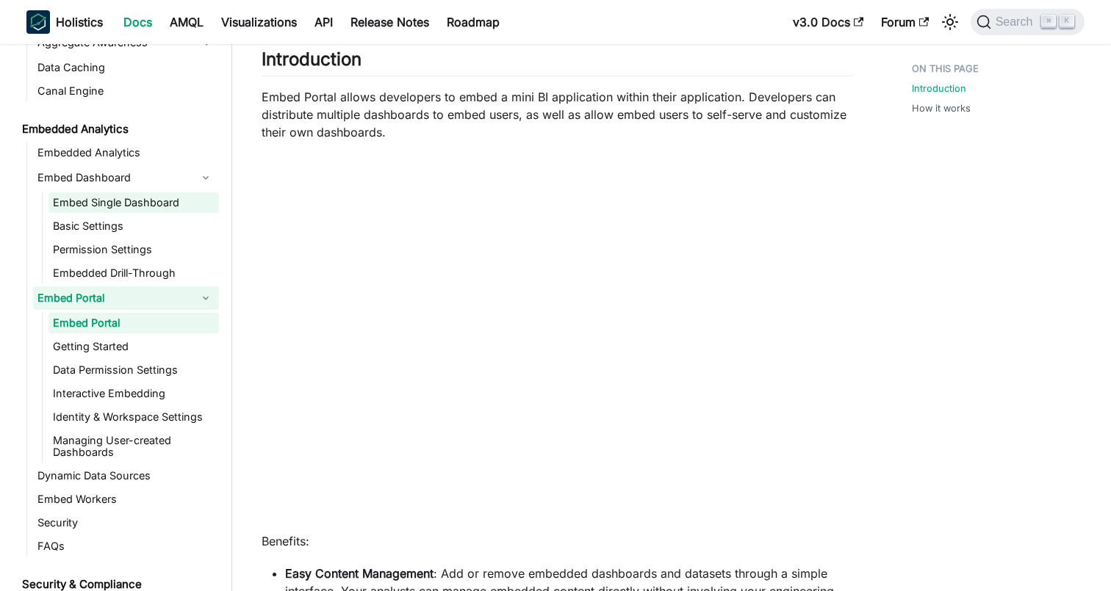
click at [155, 212] on link "Embed Single Dashboard" at bounding box center [133, 202] width 170 height 21
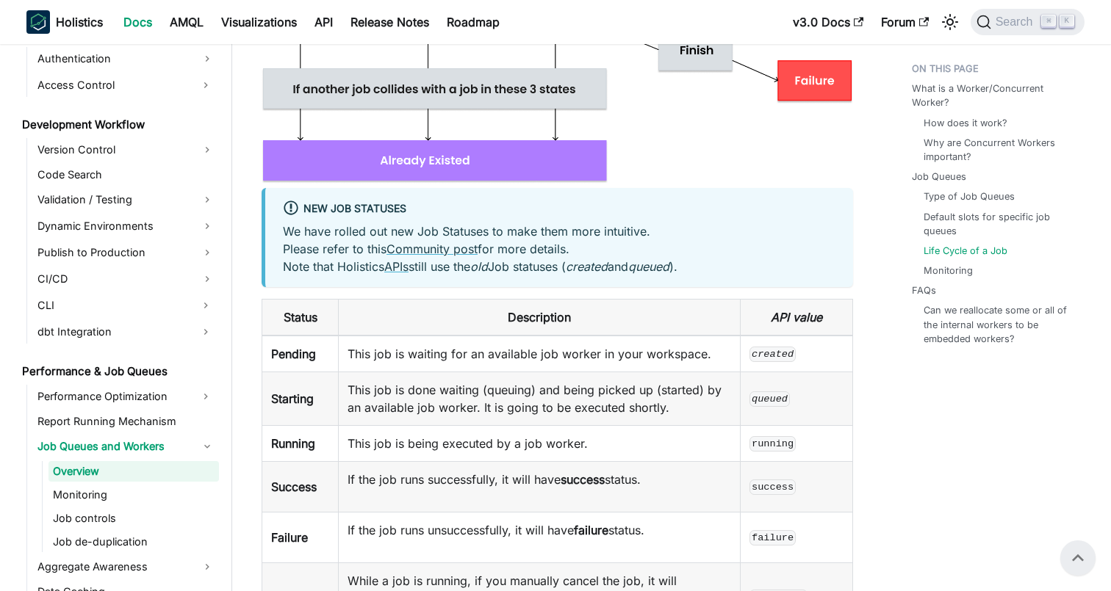
scroll to position [3014, 0]
